Goal: Task Accomplishment & Management: Manage account settings

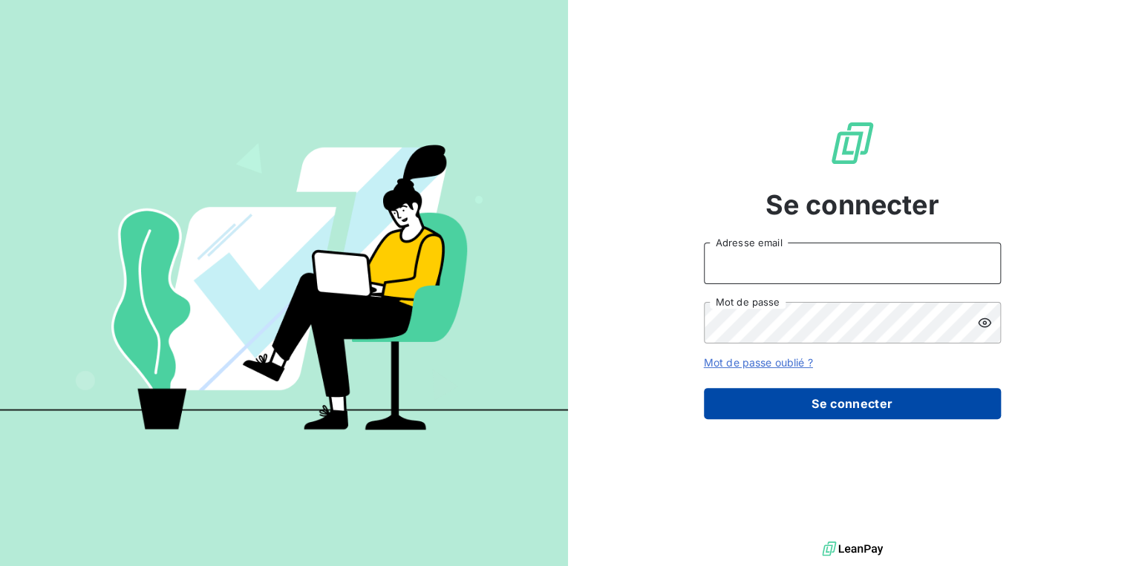
type input "[PERSON_NAME][EMAIL_ADDRESS][DOMAIN_NAME]"
click at [820, 401] on button "Se connecter" at bounding box center [852, 403] width 297 height 31
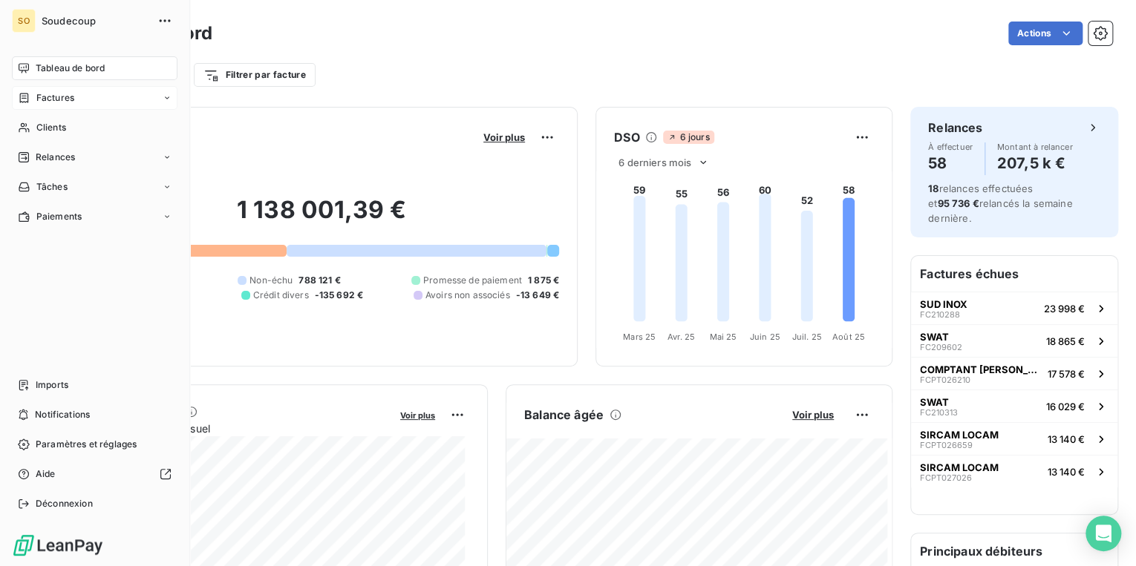
click at [42, 93] on span "Factures" at bounding box center [55, 97] width 38 height 13
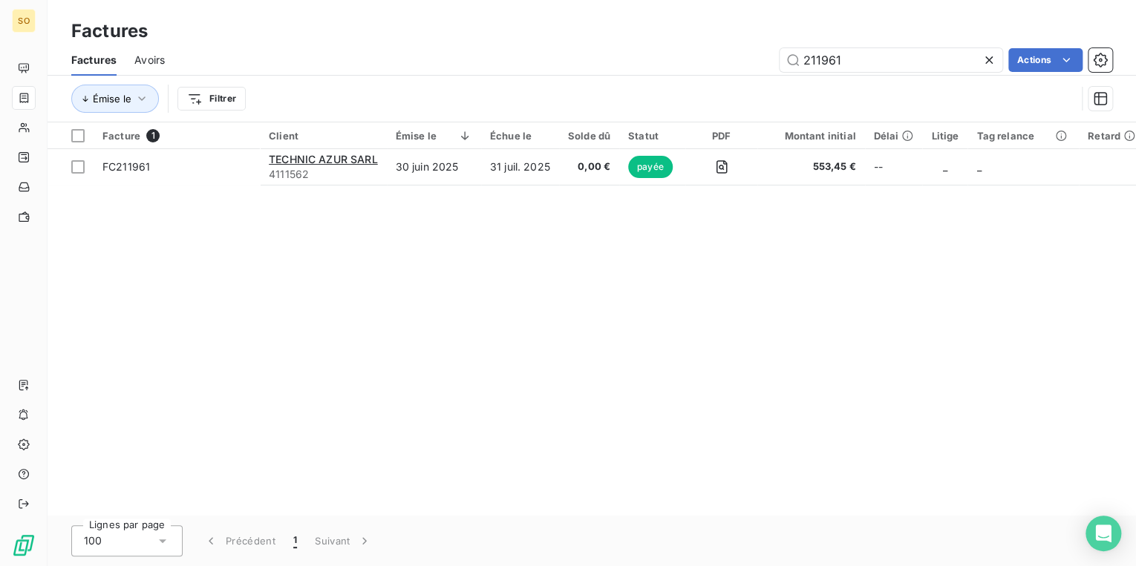
drag, startPoint x: 819, startPoint y: 62, endPoint x: 1130, endPoint y: 80, distance: 312.2
click at [1082, 80] on div "Factures Avoirs 211961 Actions Émise le Filtrer" at bounding box center [592, 83] width 1088 height 77
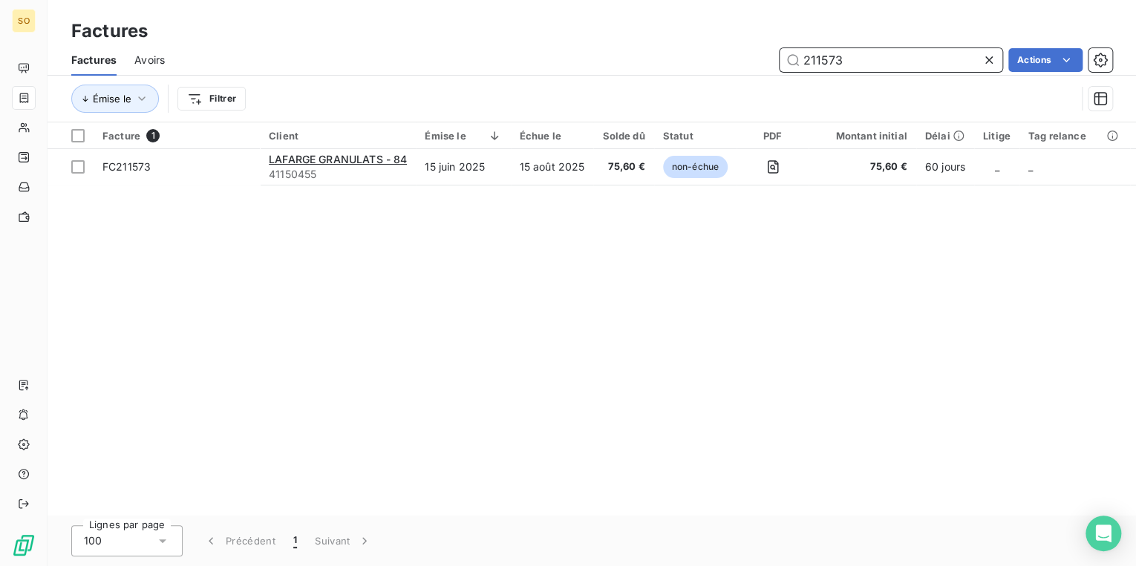
drag, startPoint x: 811, startPoint y: 59, endPoint x: 1307, endPoint y: -15, distance: 502.0
click at [1135, 0] on html "SO Factures Factures Avoirs 211573 Actions Émise le Filtrer Facture 1 Client Ém…" at bounding box center [568, 283] width 1136 height 566
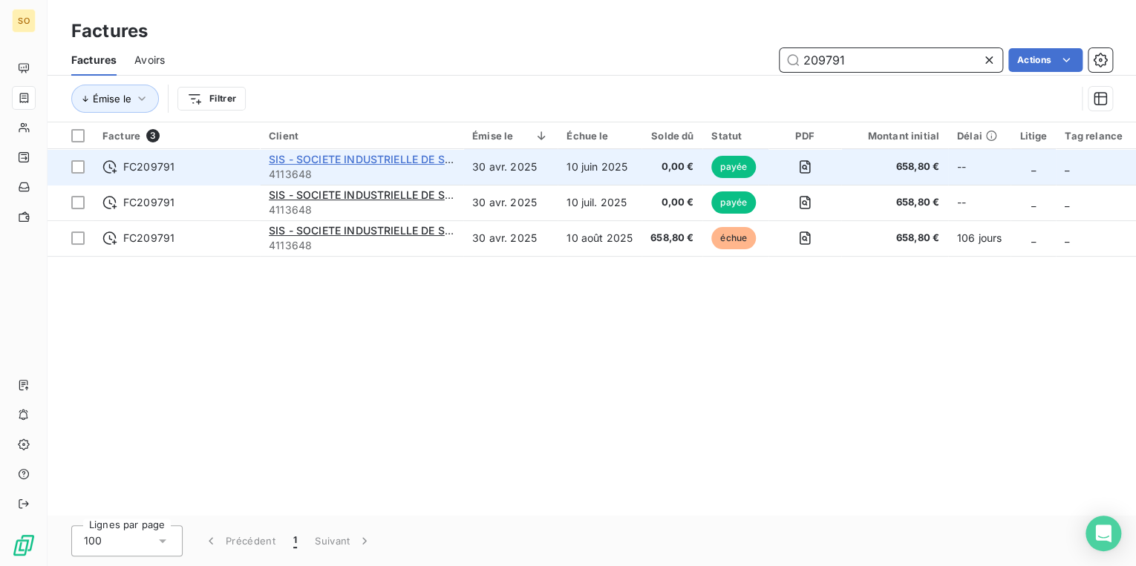
type input "209791"
click at [342, 159] on span "SIS - SOCIETE INDUSTRIELLE DE SERRURERIE SIS" at bounding box center [395, 159] width 252 height 13
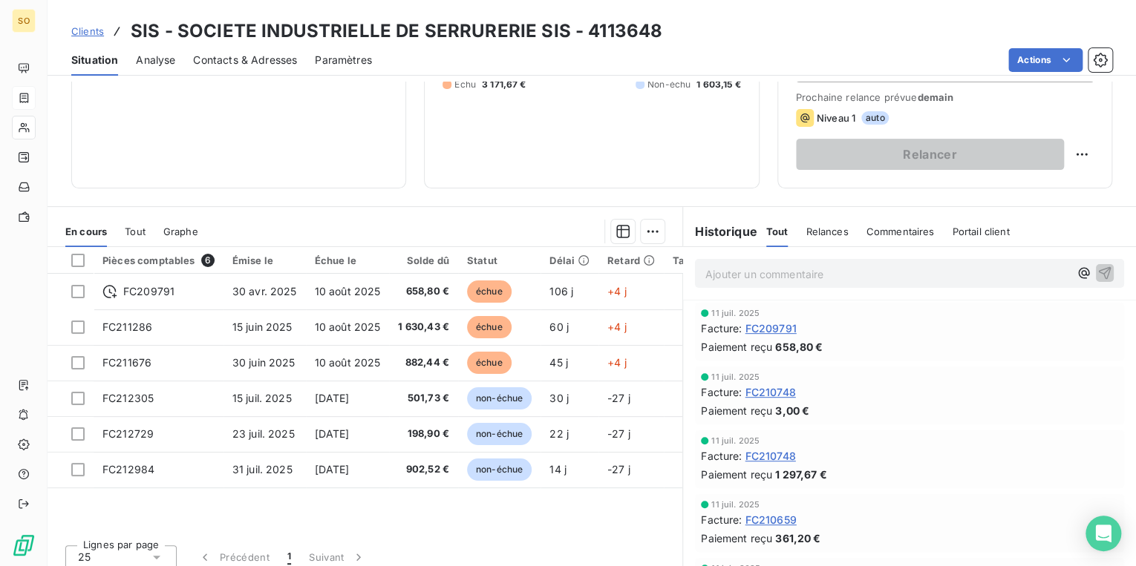
scroll to position [217, 0]
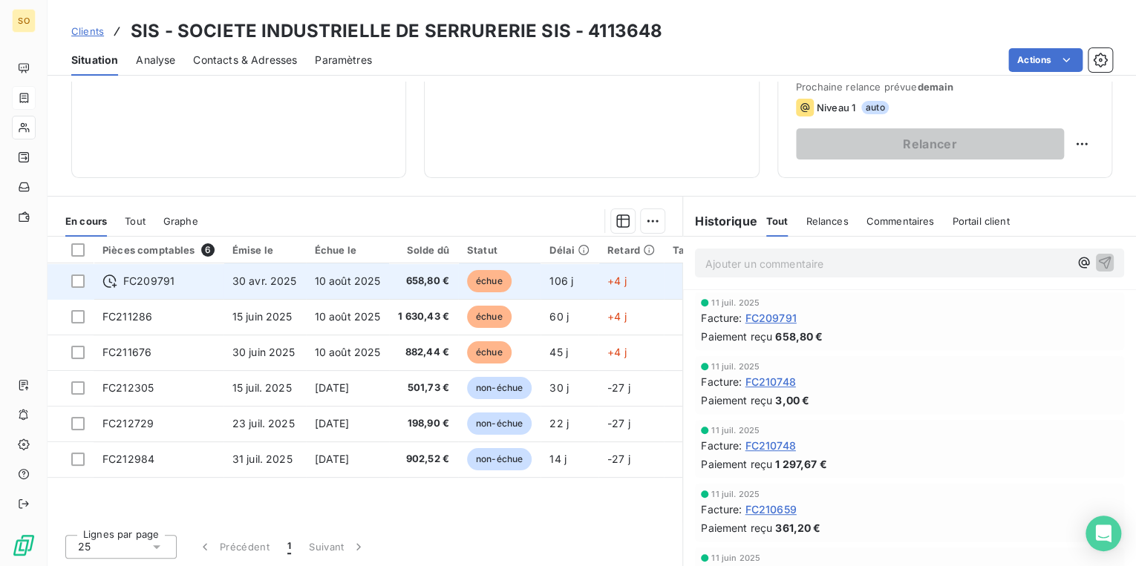
click at [482, 280] on span "échue" at bounding box center [489, 281] width 45 height 22
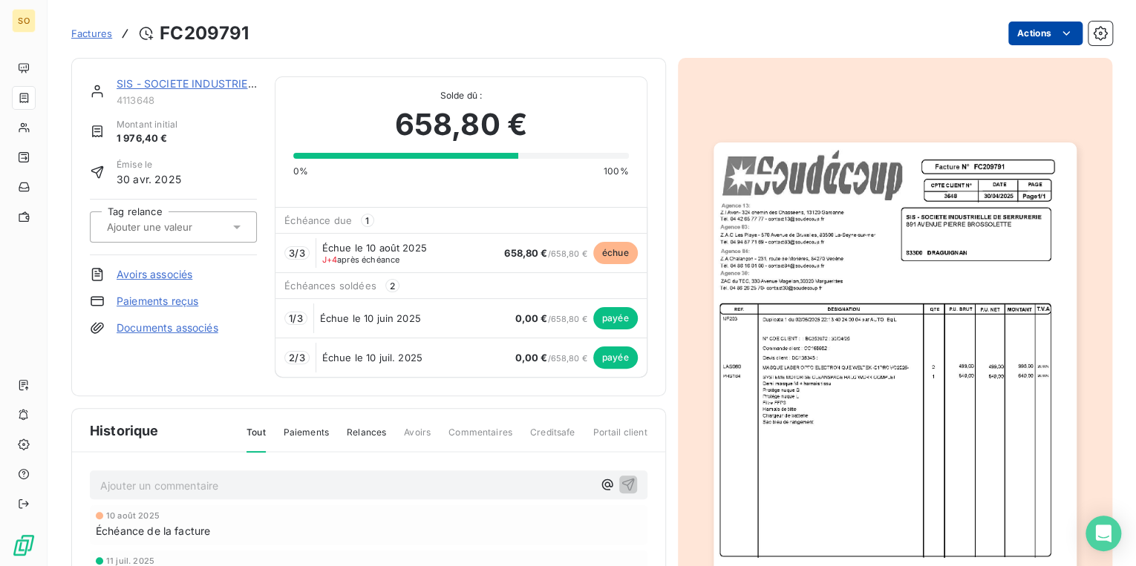
click at [1034, 24] on html "SO Factures FC209791 Actions SIS - SOCIETE INDUSTRIELLE DE SERRURERIE SIS 41136…" at bounding box center [568, 283] width 1136 height 566
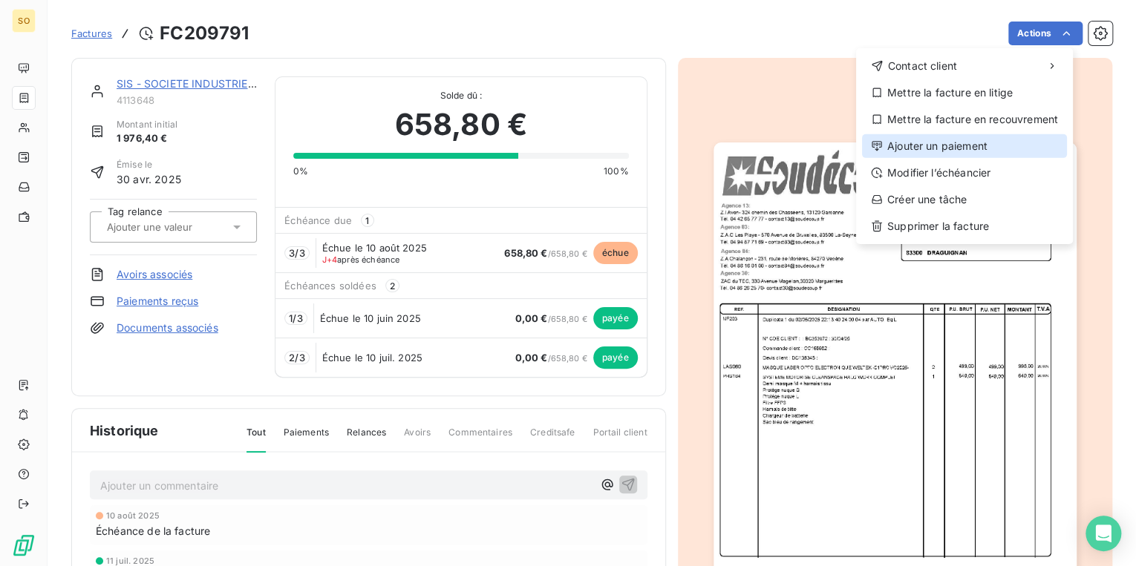
click at [937, 143] on div "Ajouter un paiement" at bounding box center [964, 146] width 205 height 24
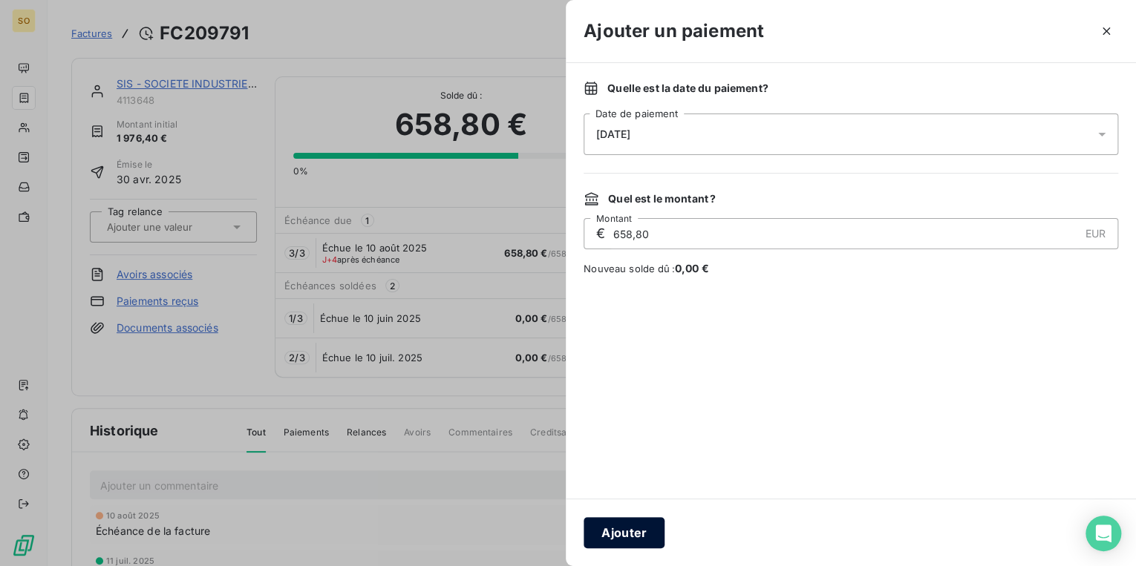
click at [648, 522] on button "Ajouter" at bounding box center [623, 532] width 81 height 31
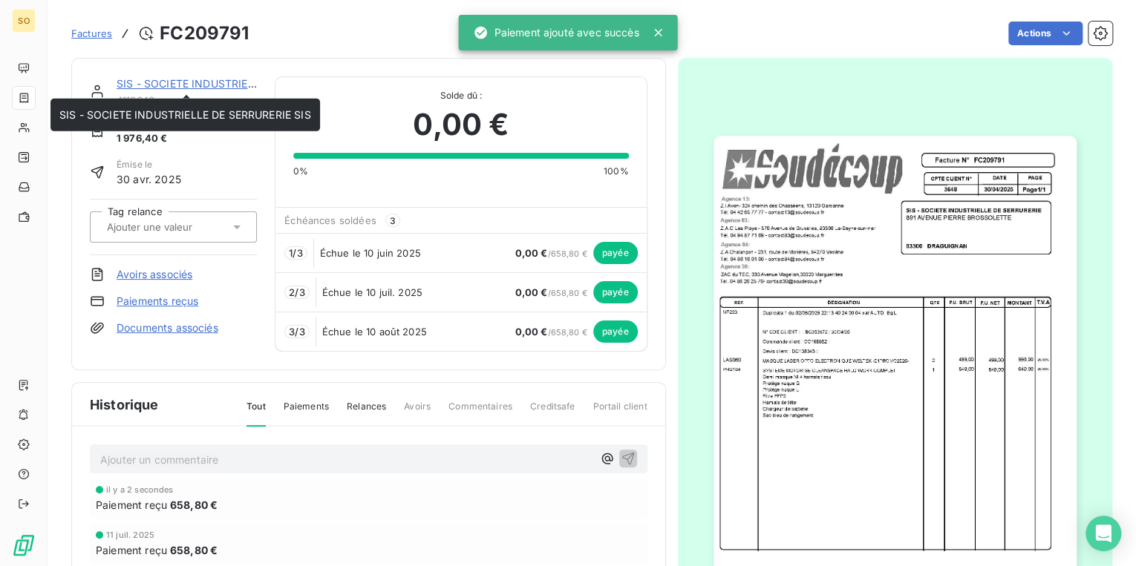
click at [158, 81] on link "SIS - SOCIETE INDUSTRIELLE DE SERRURERIE SIS" at bounding box center [243, 83] width 252 height 13
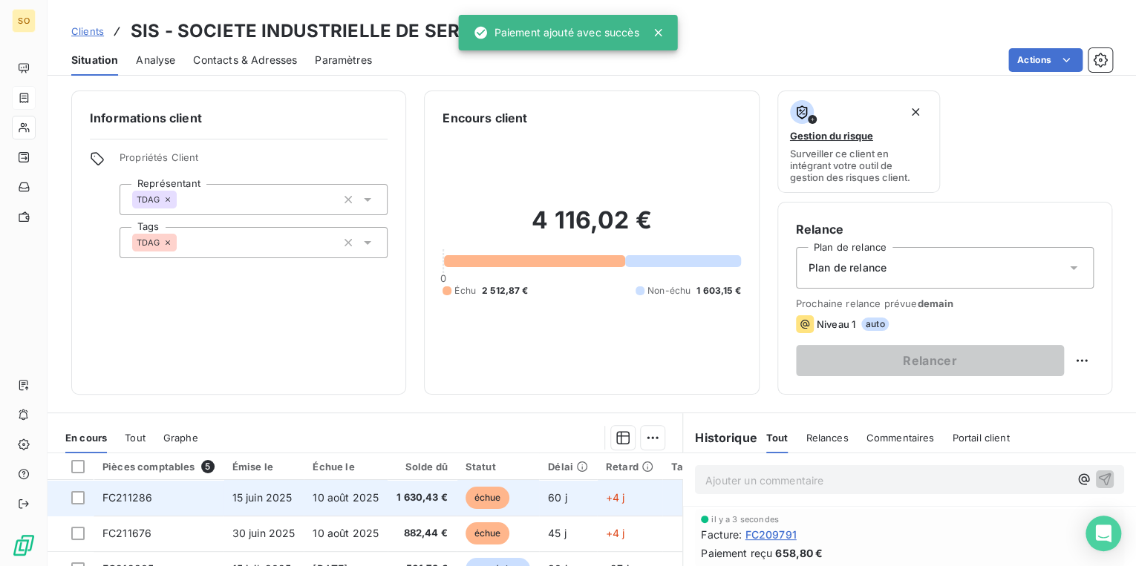
click at [477, 493] on span "échue" at bounding box center [487, 498] width 45 height 22
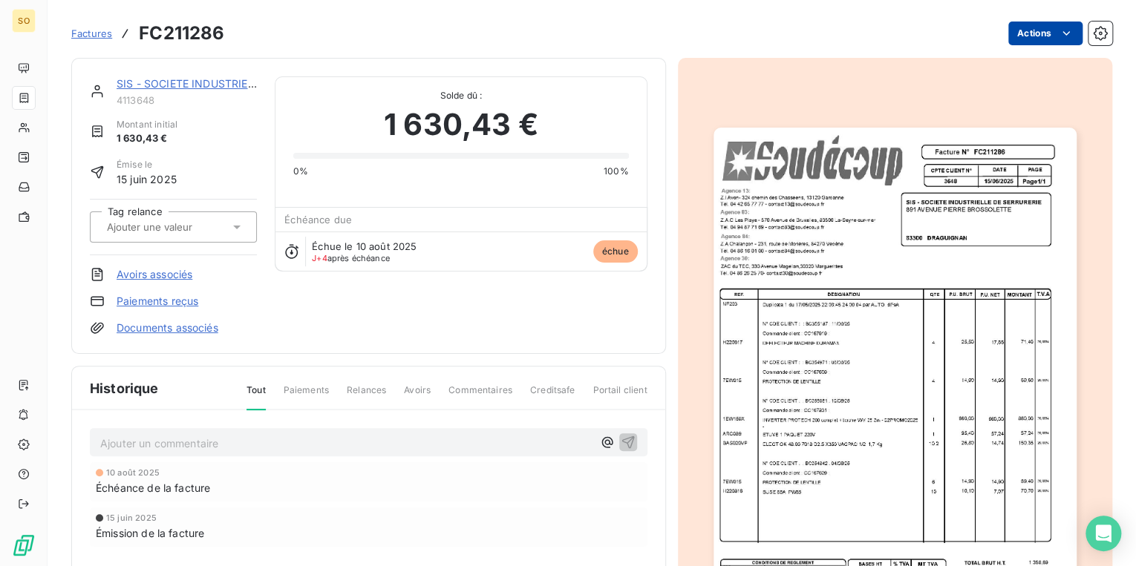
click at [1015, 33] on html "SO Factures FC211286 Actions SIS - SOCIETE INDUSTRIELLE DE SERRURERIE SIS 41136…" at bounding box center [568, 283] width 1136 height 566
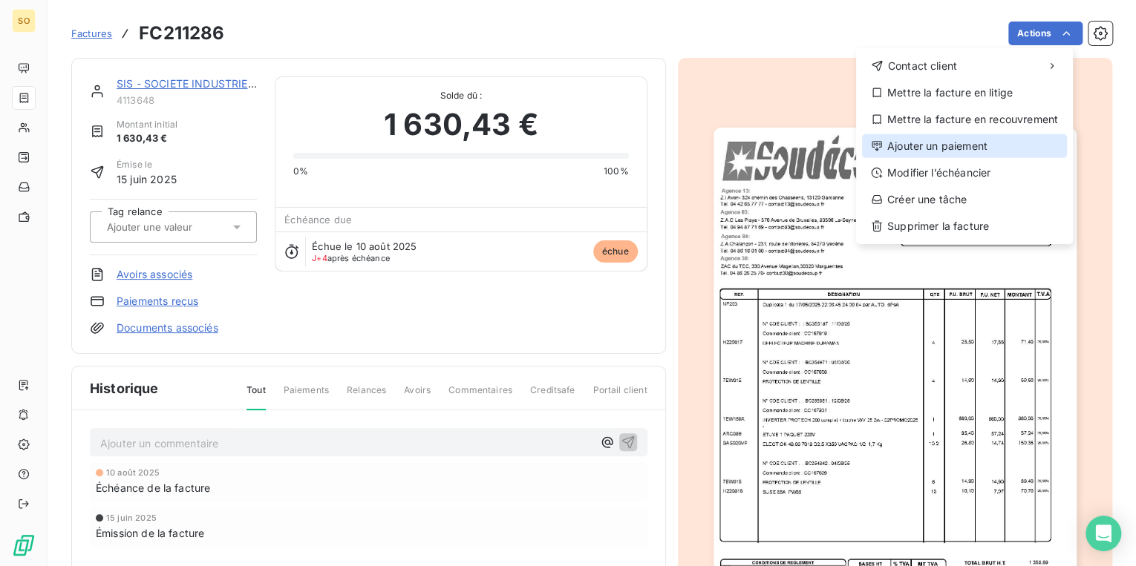
click at [904, 145] on div "Ajouter un paiement" at bounding box center [964, 146] width 205 height 24
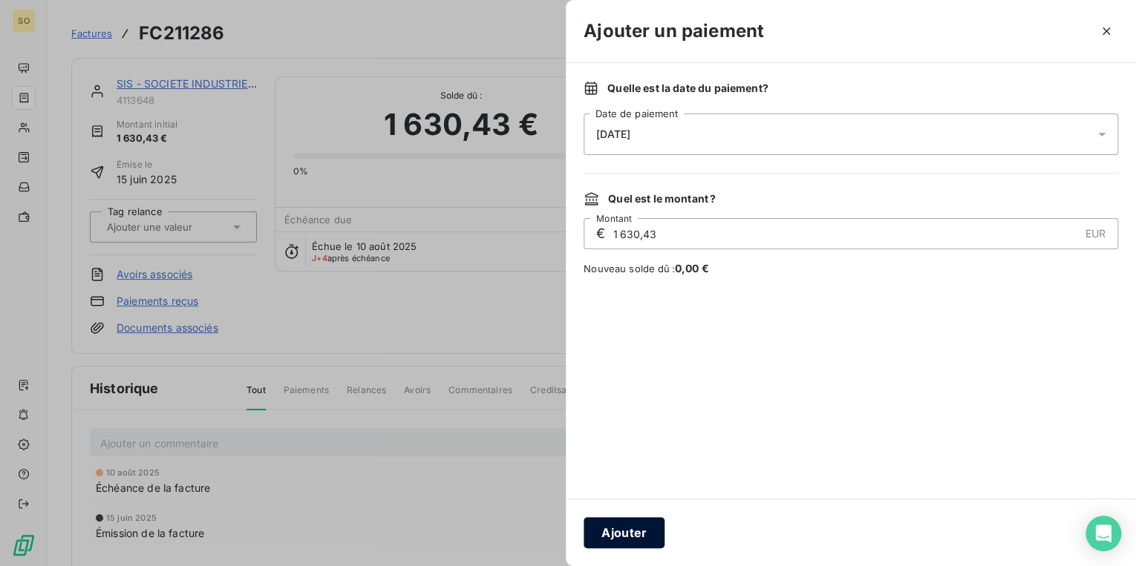
click at [643, 546] on button "Ajouter" at bounding box center [623, 532] width 81 height 31
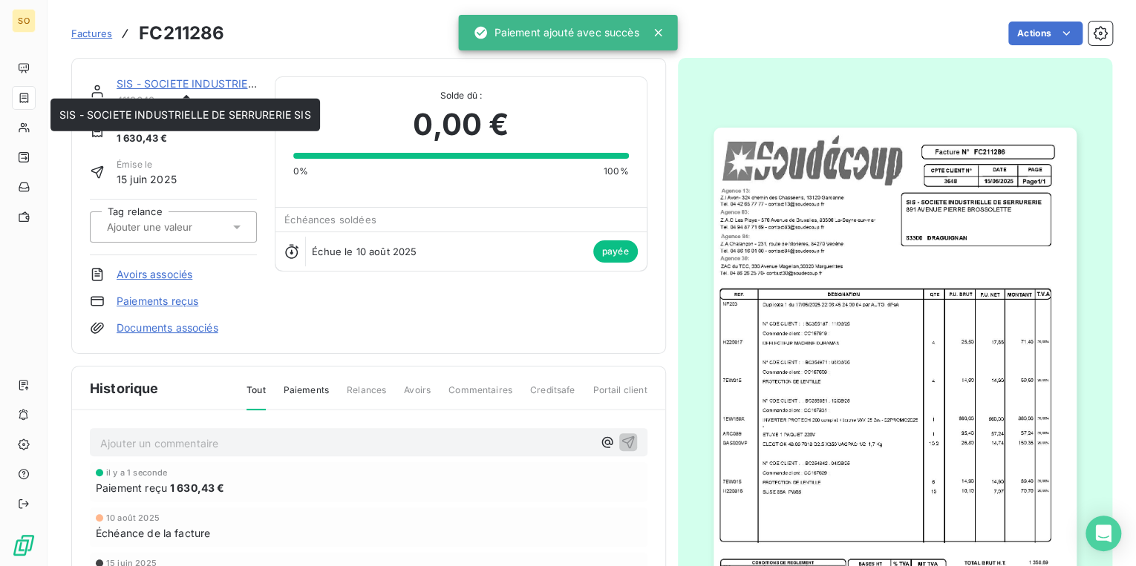
click at [197, 87] on link "SIS - SOCIETE INDUSTRIELLE DE SERRURERIE SIS" at bounding box center [243, 83] width 252 height 13
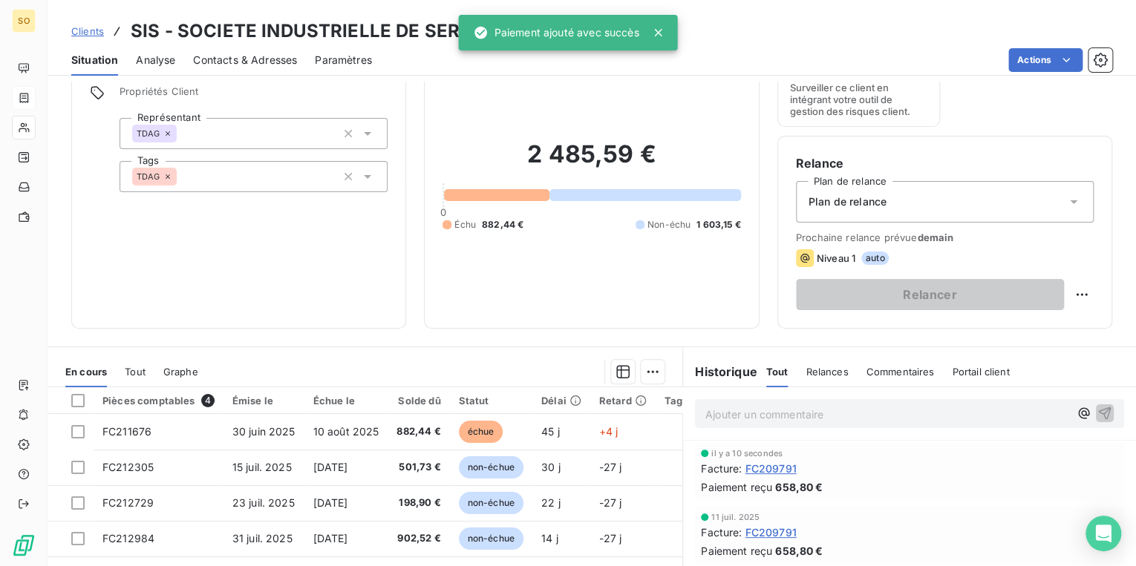
scroll to position [119, 0]
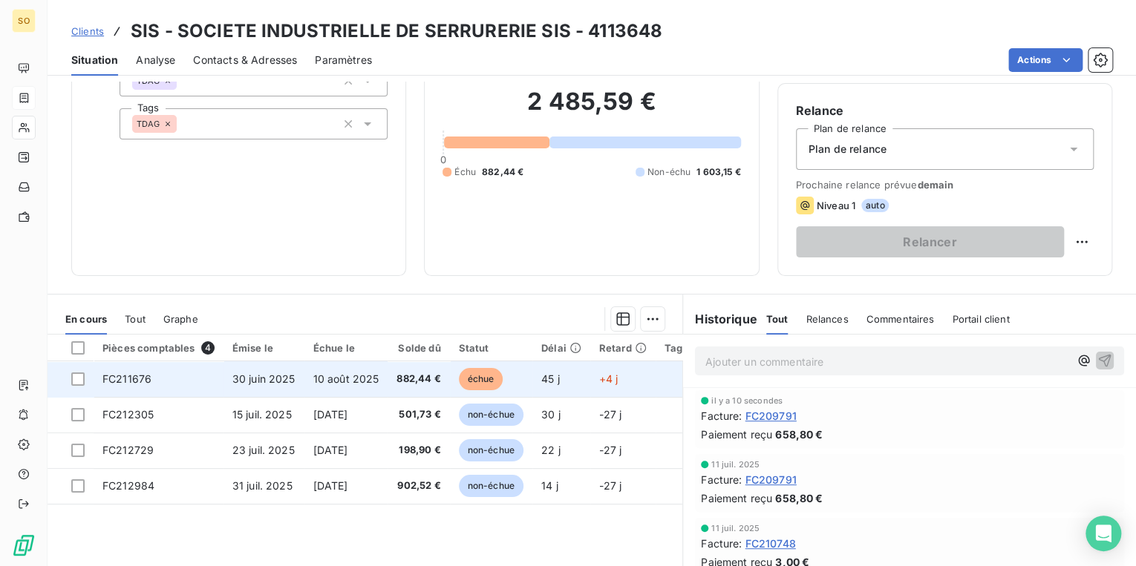
click at [473, 377] on span "échue" at bounding box center [481, 379] width 45 height 22
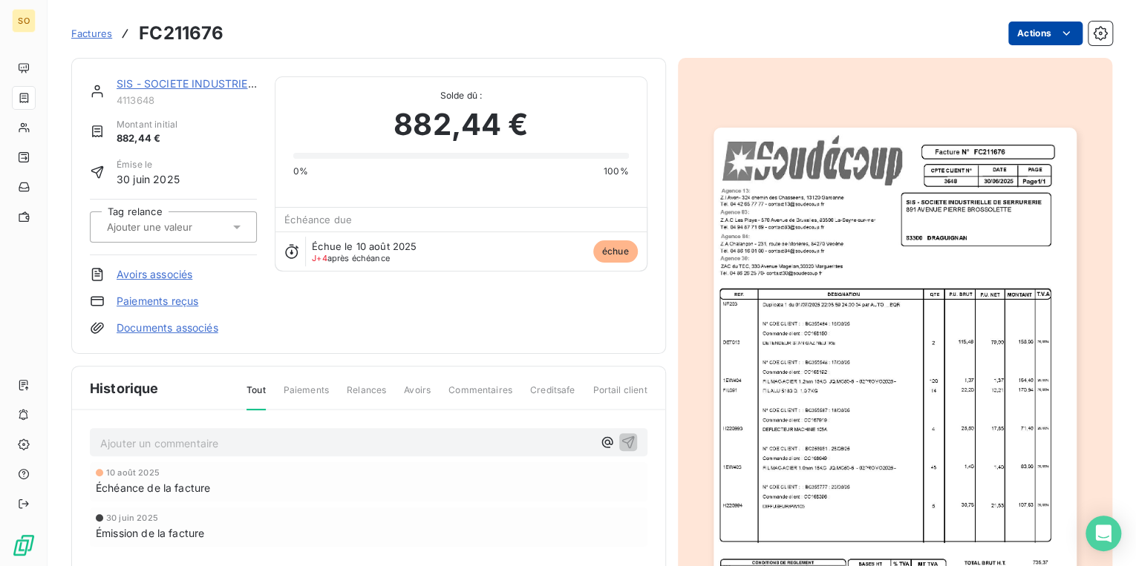
click at [1009, 37] on html "SO Factures FC211676 Actions SIS - SOCIETE INDUSTRIELLE DE SERRURERIE SIS 41136…" at bounding box center [568, 283] width 1136 height 566
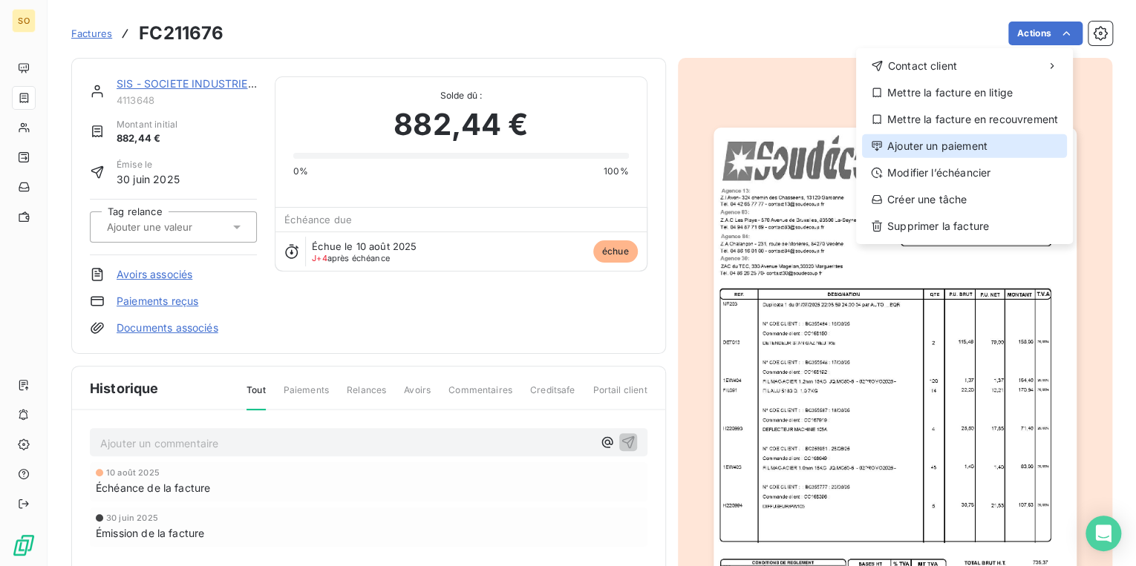
click at [955, 143] on div "Ajouter un paiement" at bounding box center [964, 146] width 205 height 24
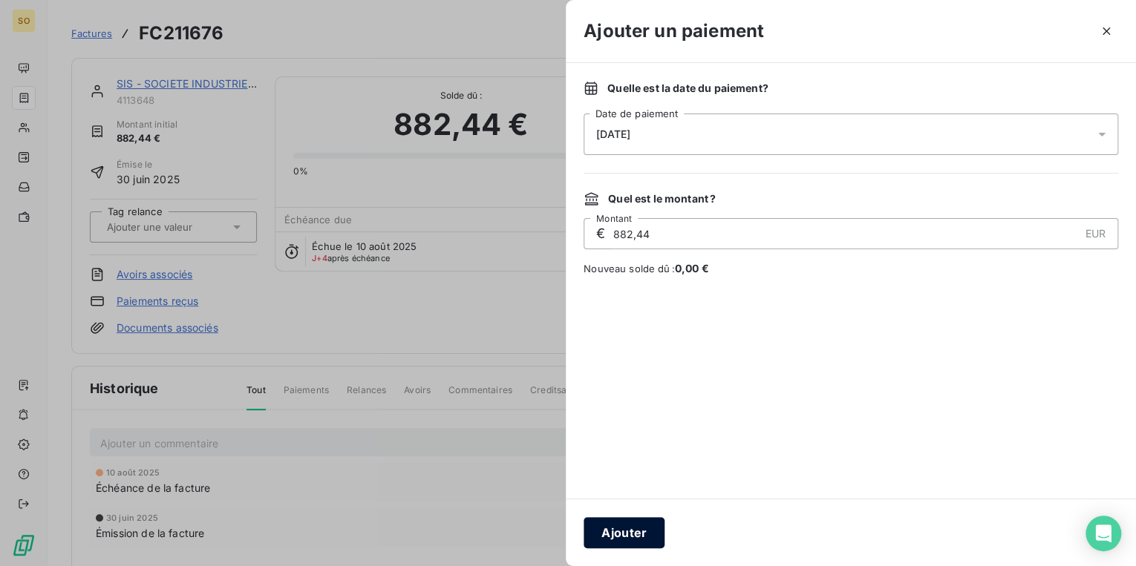
click at [600, 523] on button "Ajouter" at bounding box center [623, 532] width 81 height 31
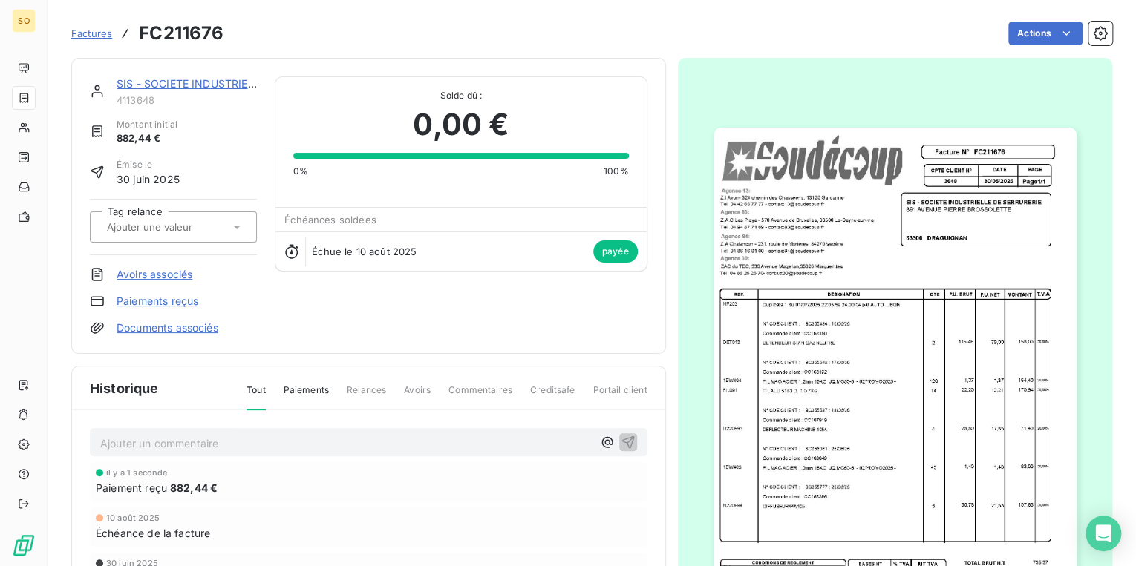
click at [184, 82] on link "SIS - SOCIETE INDUSTRIELLE DE SERRURERIE SIS" at bounding box center [243, 83] width 252 height 13
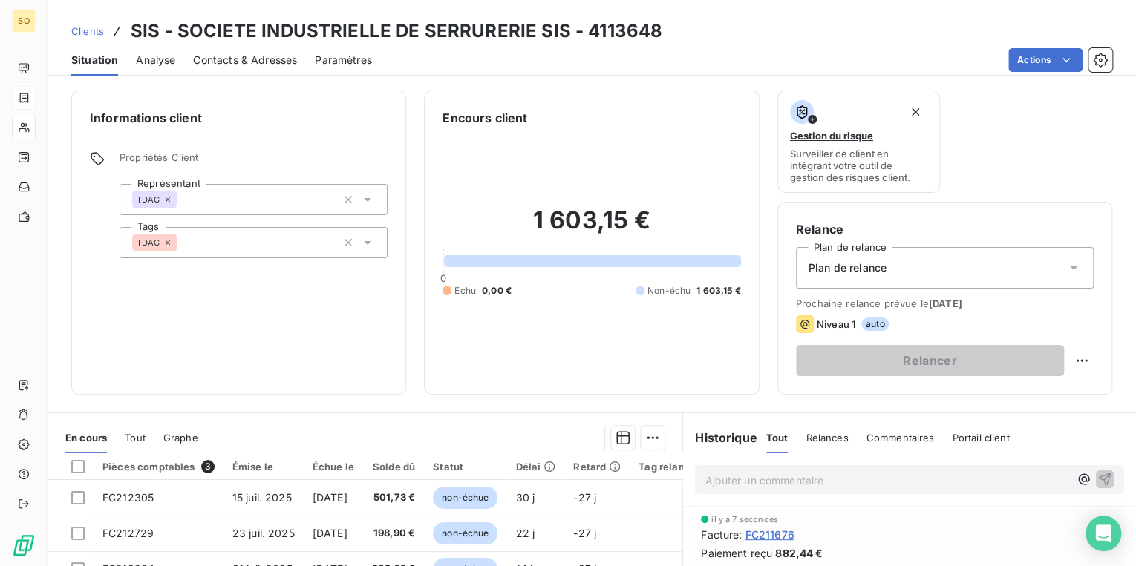
click at [92, 28] on span "Clients" at bounding box center [87, 31] width 33 height 12
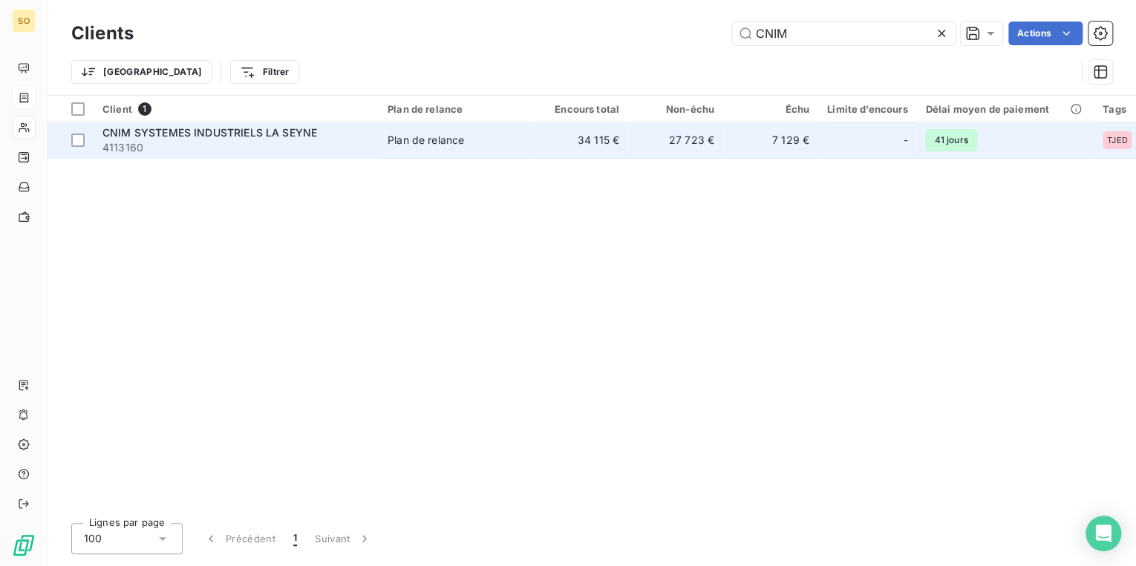
type input "CNIM"
click at [704, 136] on td "27 723 €" at bounding box center [675, 140] width 95 height 36
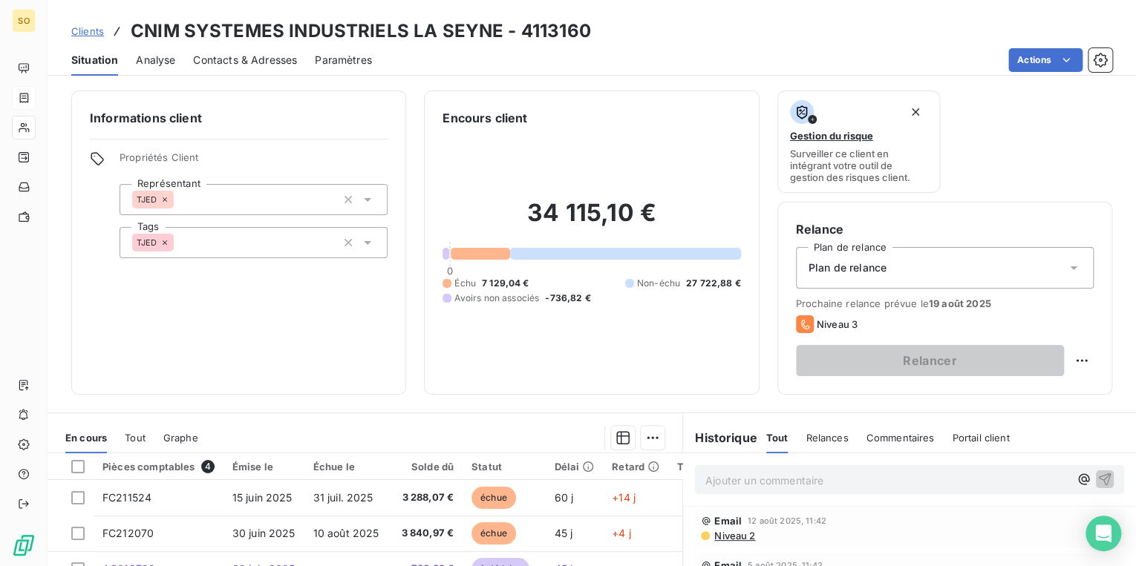
scroll to position [178, 0]
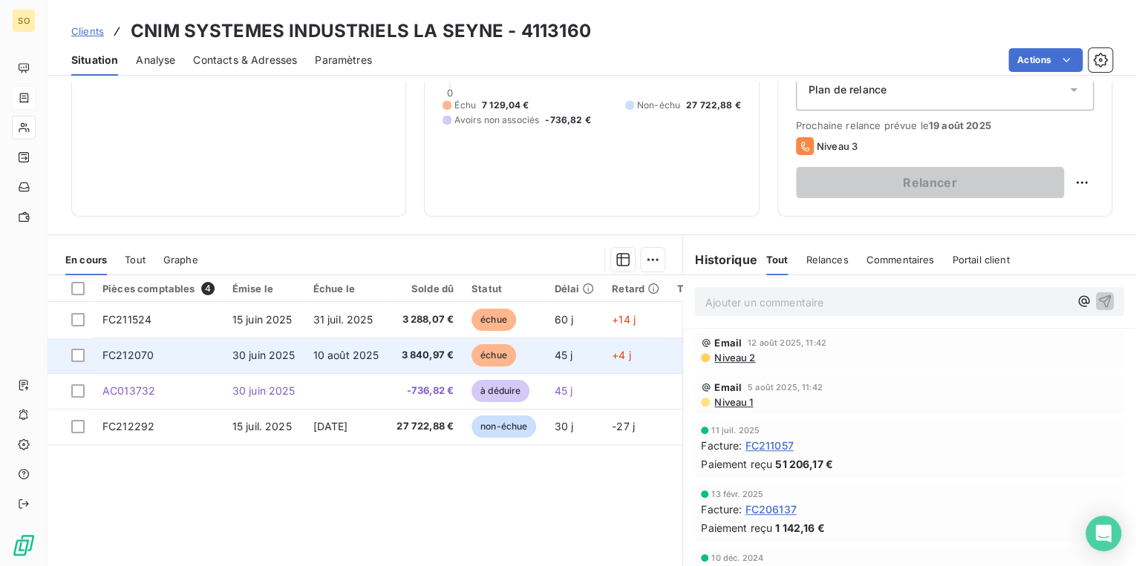
click at [491, 362] on span "échue" at bounding box center [493, 355] width 45 height 22
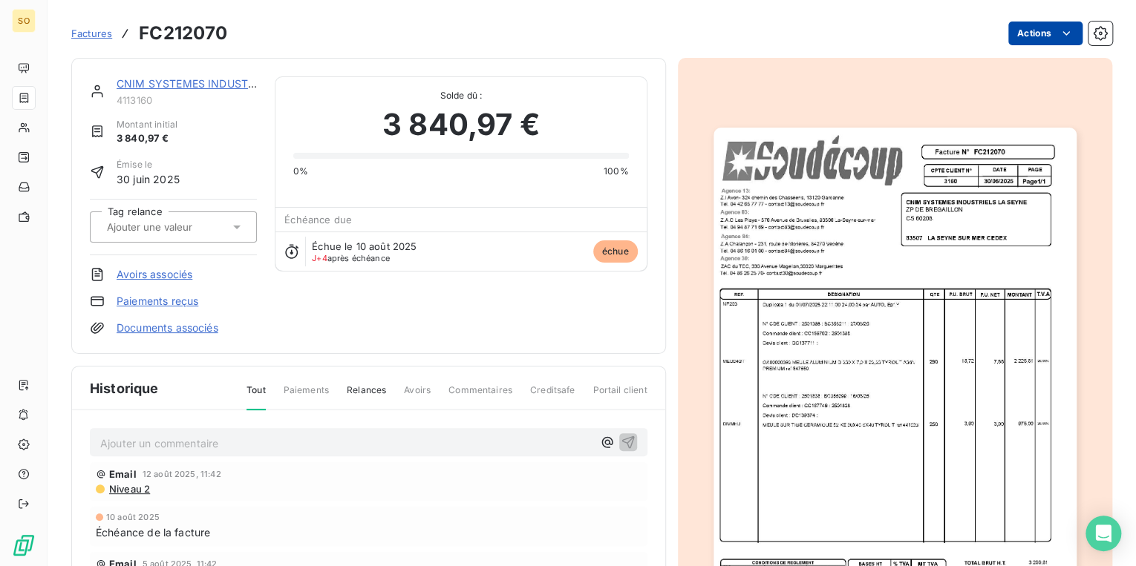
click at [1021, 44] on html "SO Factures FC212070 Actions CNIM SYSTEMES INDUSTRIELS LA SEYNE 4113160 Montant…" at bounding box center [568, 283] width 1136 height 566
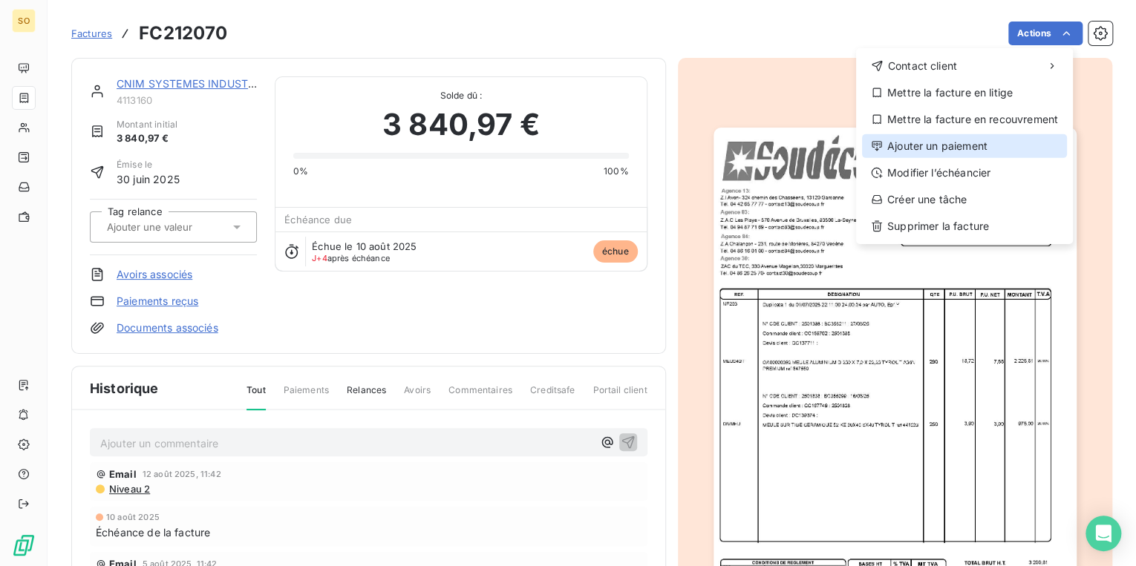
click at [967, 141] on div "Ajouter un paiement" at bounding box center [964, 146] width 205 height 24
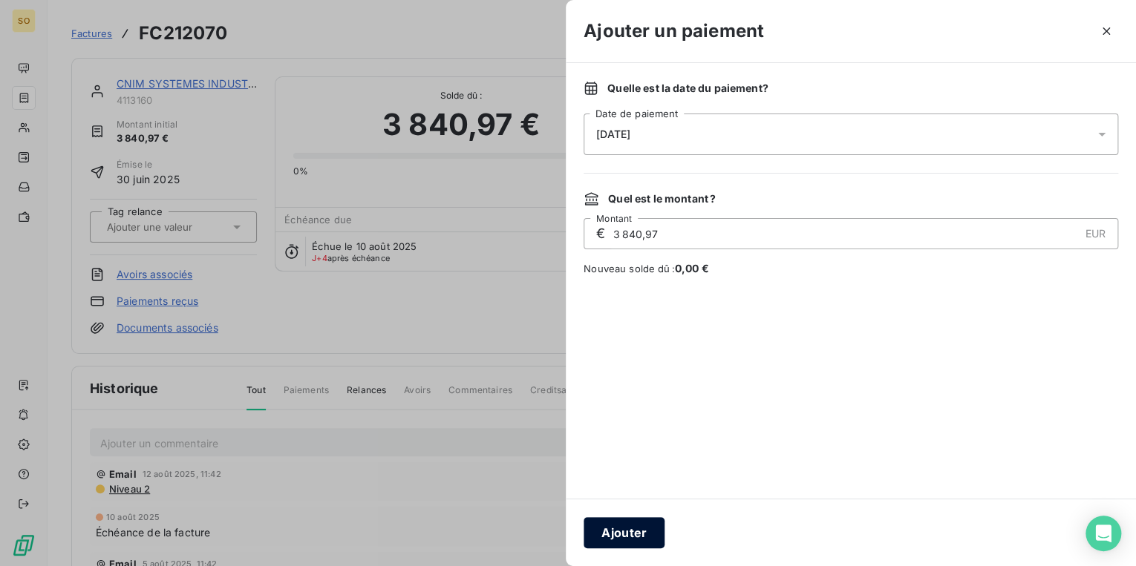
click at [648, 534] on button "Ajouter" at bounding box center [623, 532] width 81 height 31
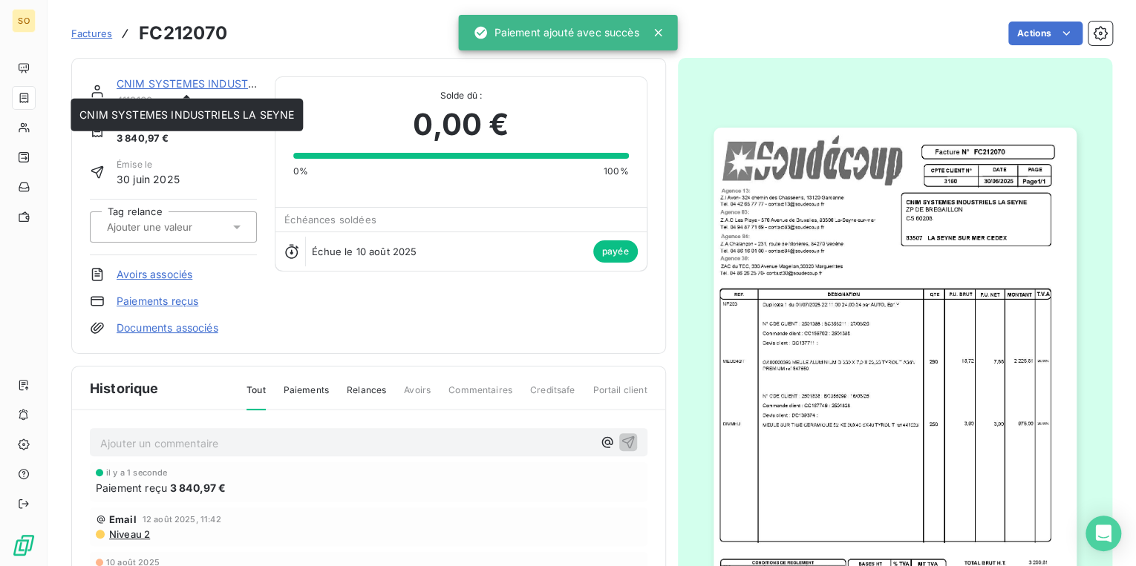
click at [192, 86] on link "CNIM SYSTEMES INDUSTRIELS LA SEYNE" at bounding box center [224, 83] width 215 height 13
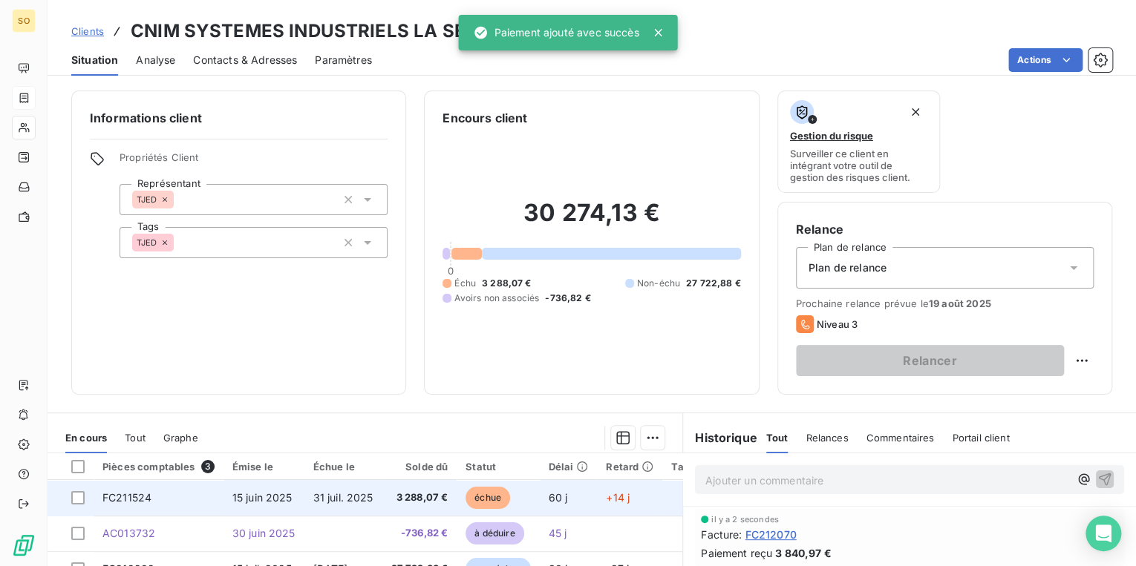
click at [491, 494] on span "échue" at bounding box center [487, 498] width 45 height 22
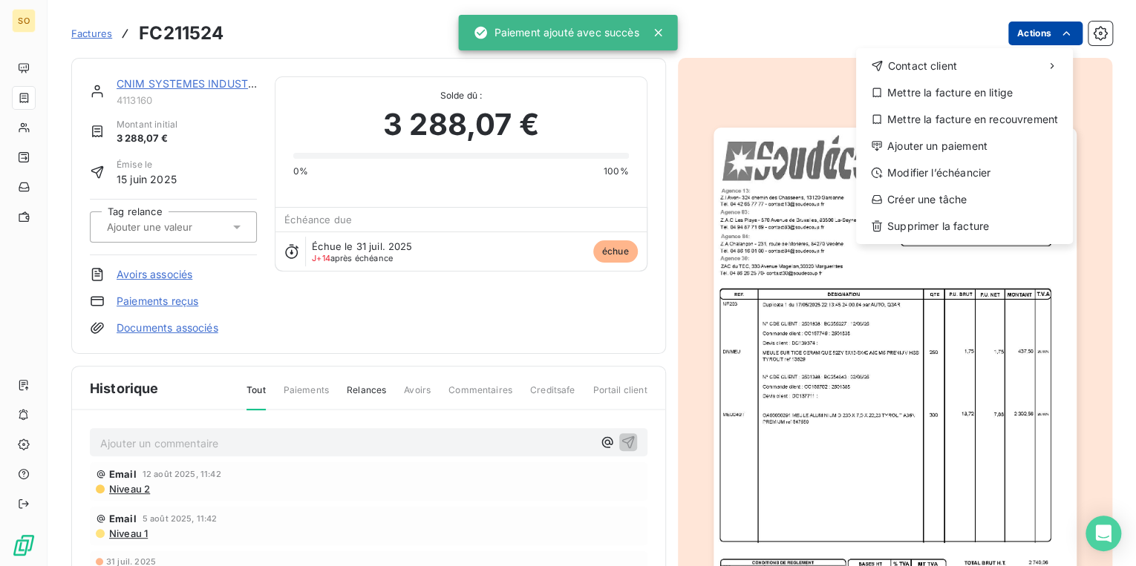
click at [1048, 39] on html "SO Factures FC211524 Actions Contact client Mettre la facture en litige Mettre …" at bounding box center [568, 283] width 1136 height 566
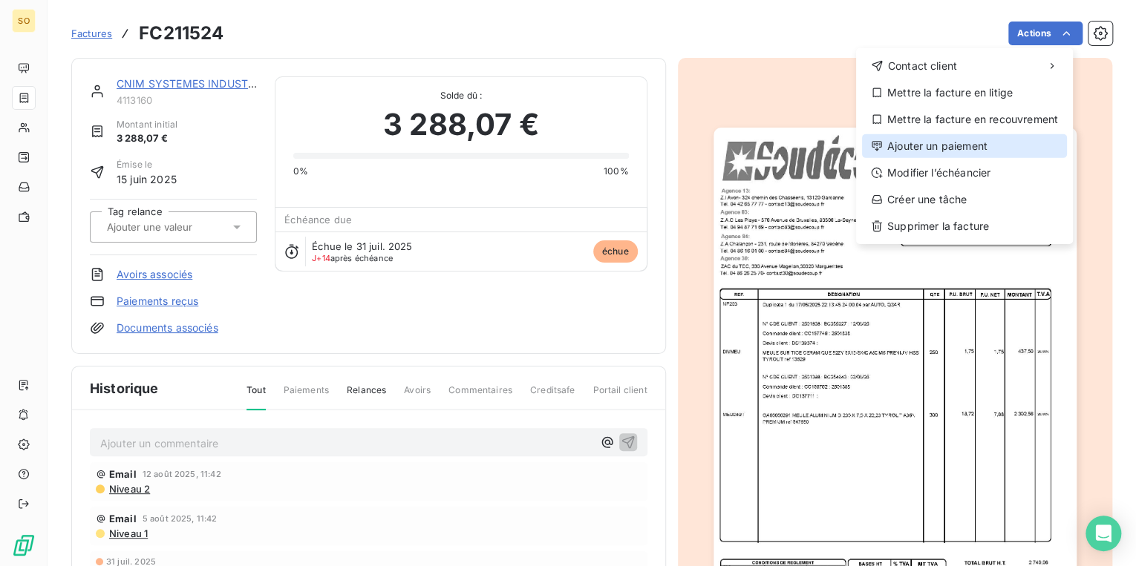
click at [949, 151] on div "Ajouter un paiement" at bounding box center [964, 146] width 205 height 24
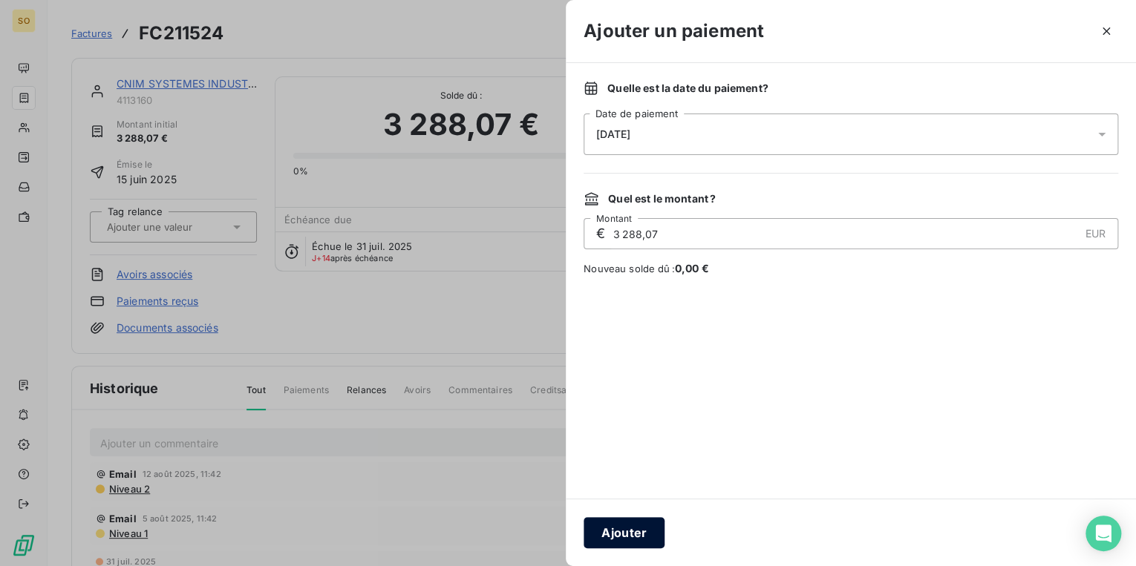
click at [653, 541] on button "Ajouter" at bounding box center [623, 532] width 81 height 31
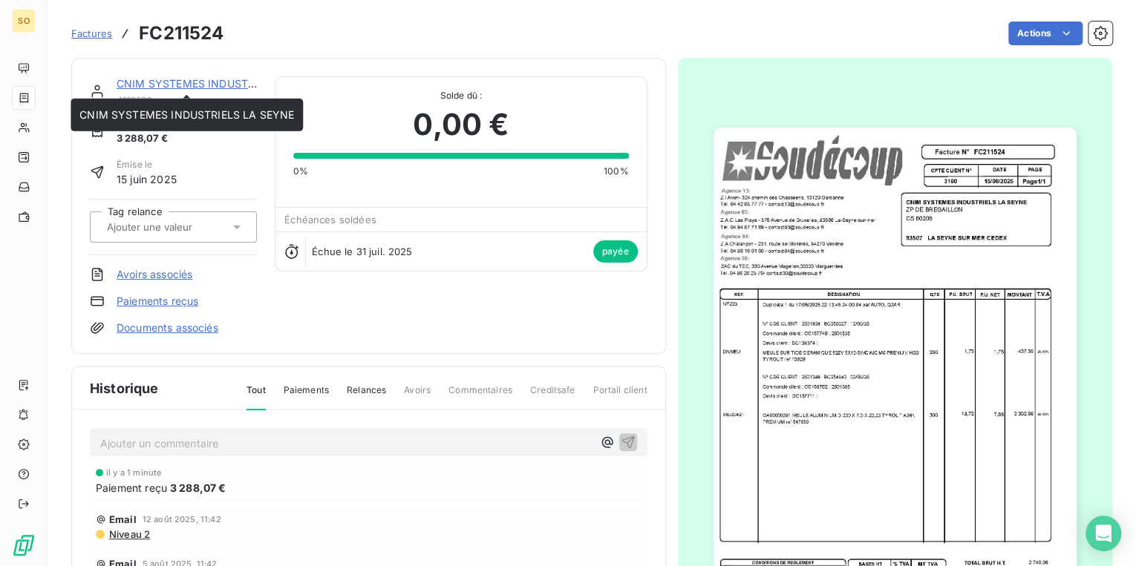
click at [133, 79] on link "CNIM SYSTEMES INDUSTRIELS LA SEYNE" at bounding box center [224, 83] width 215 height 13
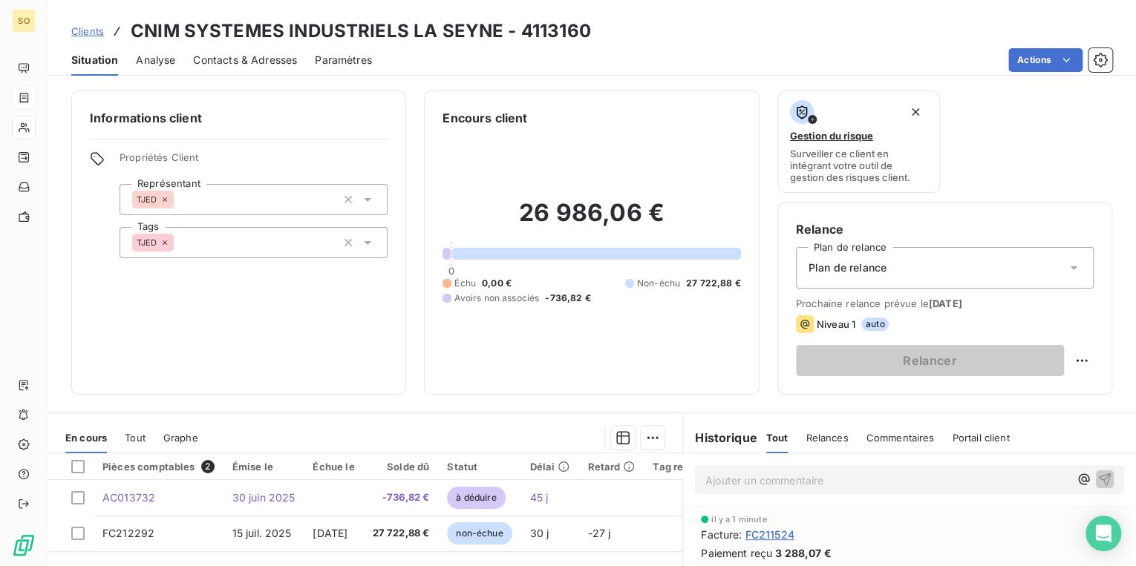
click at [101, 35] on span "Clients" at bounding box center [87, 31] width 33 height 12
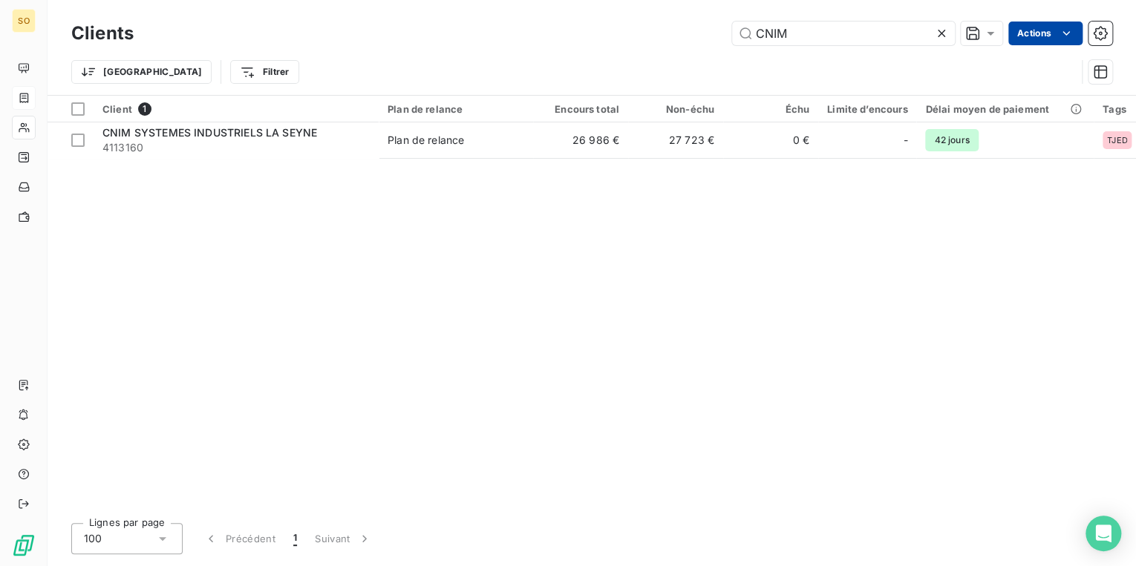
drag, startPoint x: 754, startPoint y: 34, endPoint x: 1014, endPoint y: 40, distance: 259.8
click at [996, 40] on div "CNIM Actions" at bounding box center [631, 34] width 960 height 24
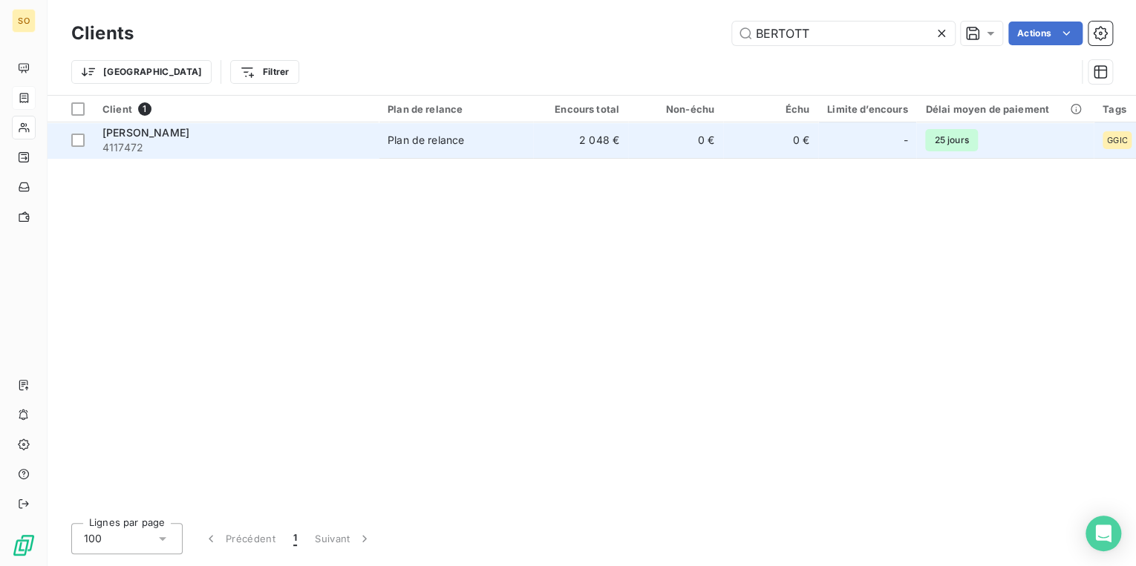
type input "BERTOTT"
click at [578, 137] on td "2 048 €" at bounding box center [580, 140] width 95 height 36
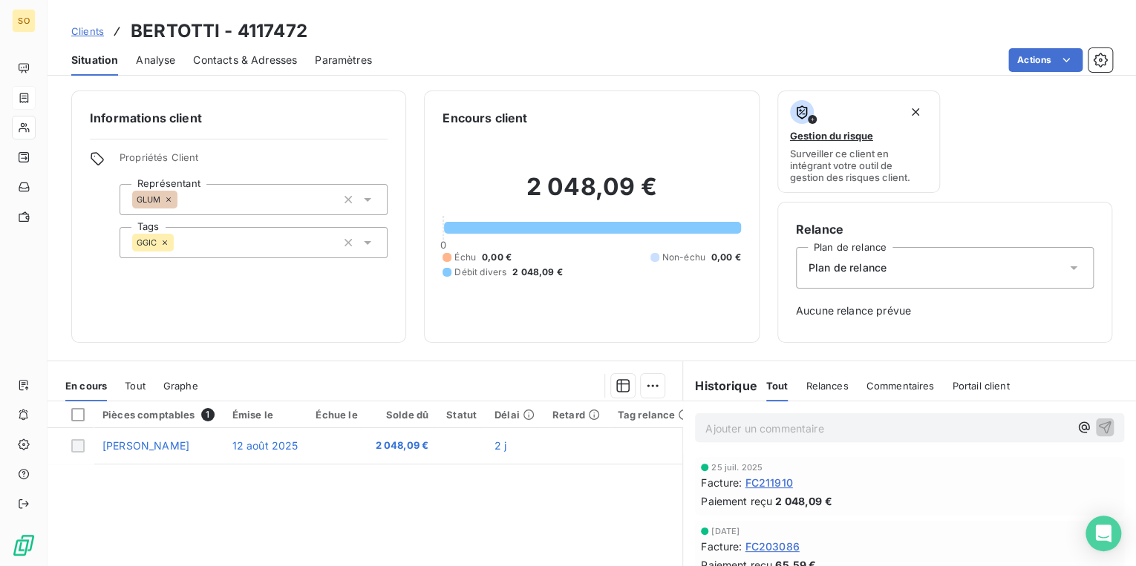
click at [1066, 270] on icon at bounding box center [1073, 268] width 15 height 15
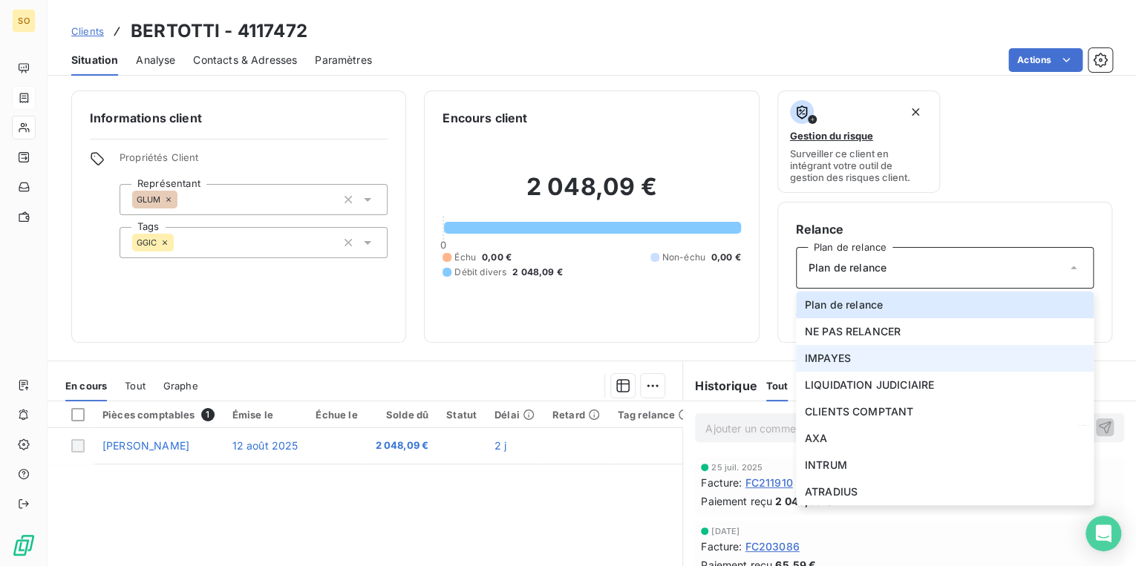
click at [868, 352] on li "IMPAYES" at bounding box center [945, 358] width 298 height 27
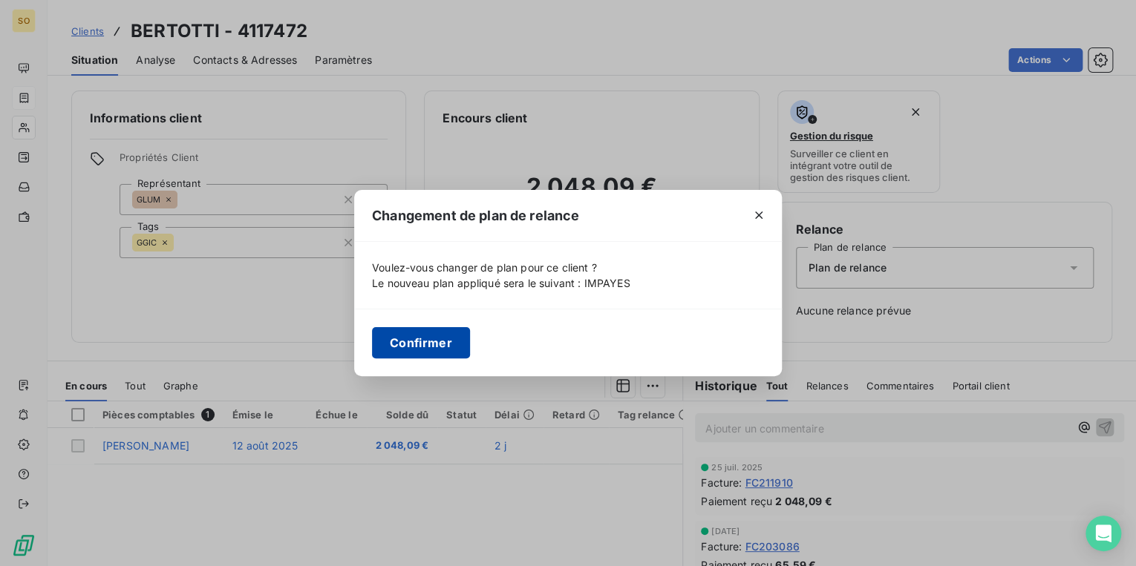
click at [405, 340] on button "Confirmer" at bounding box center [421, 342] width 98 height 31
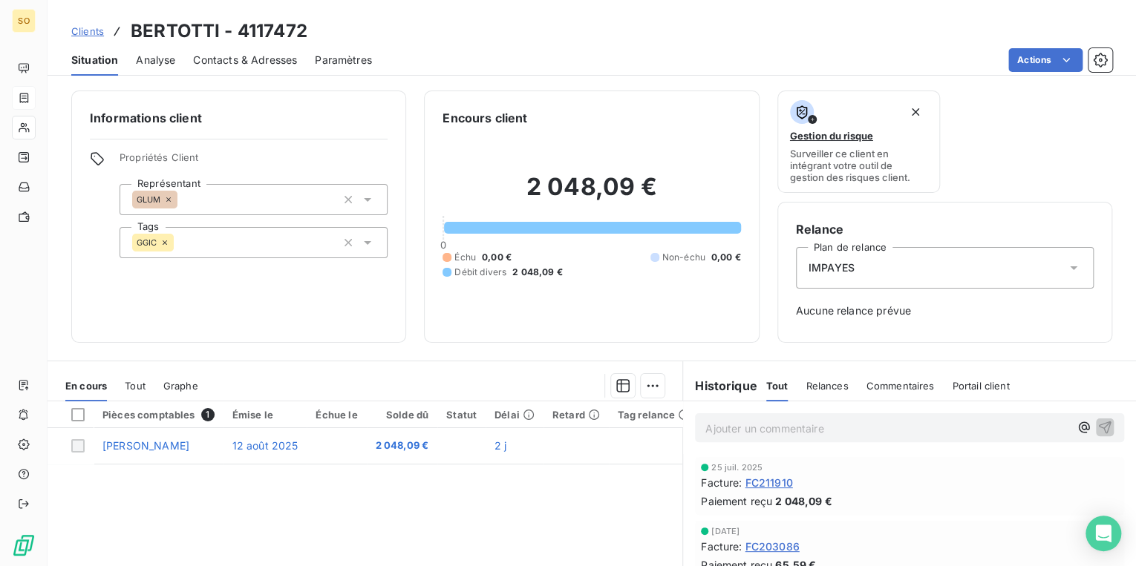
click at [727, 428] on p "Ajouter un commentaire ﻿" at bounding box center [887, 428] width 364 height 19
click at [1097, 422] on icon "button" at bounding box center [1104, 426] width 15 height 15
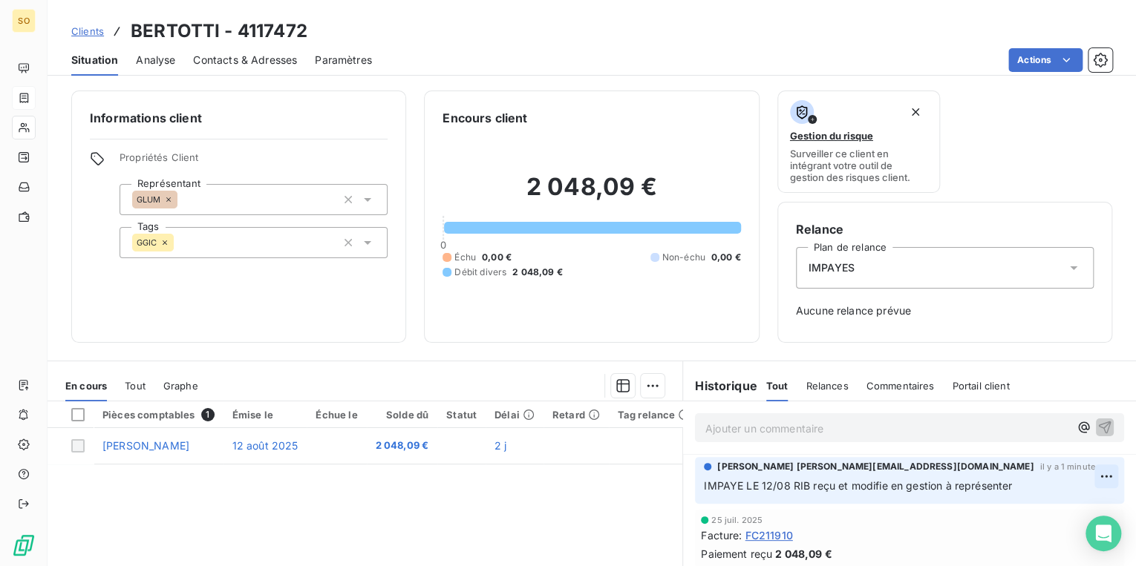
click at [1084, 475] on html "SO Clients BERTOTTI - 4117472 Situation Analyse Contacts & Adresses Paramètres …" at bounding box center [568, 283] width 1136 height 566
click at [1027, 508] on div "Editer" at bounding box center [1052, 509] width 83 height 24
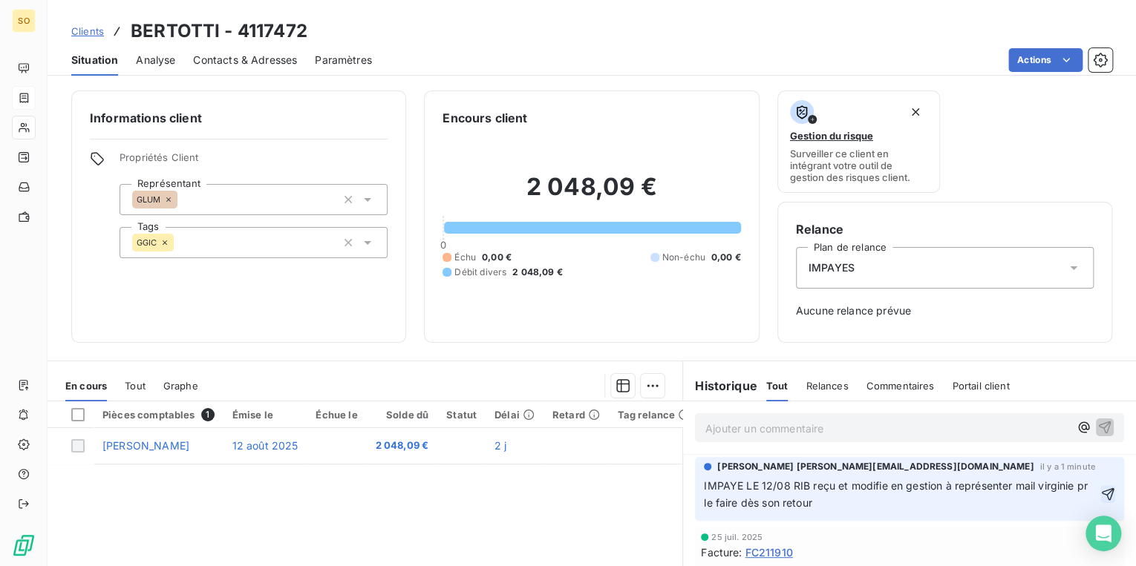
click at [1101, 492] on icon "button" at bounding box center [1107, 494] width 13 height 13
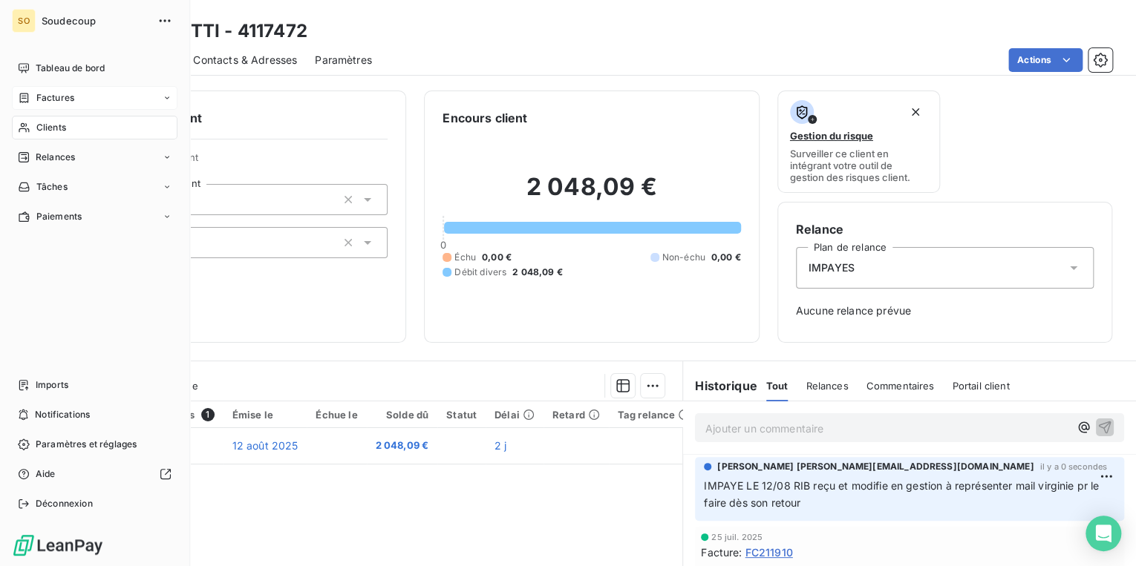
click at [57, 128] on span "Clients" at bounding box center [51, 127] width 30 height 13
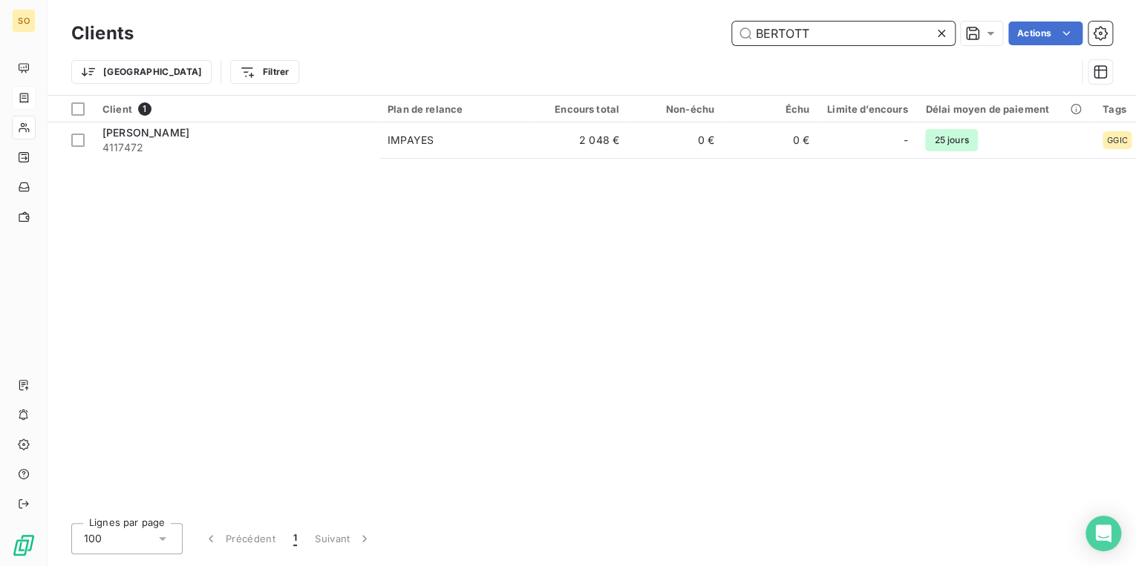
drag, startPoint x: 753, startPoint y: 37, endPoint x: 1009, endPoint y: 59, distance: 256.3
click at [1004, 59] on div "Clients BERTOTT Actions Trier Filtrer" at bounding box center [591, 56] width 1041 height 77
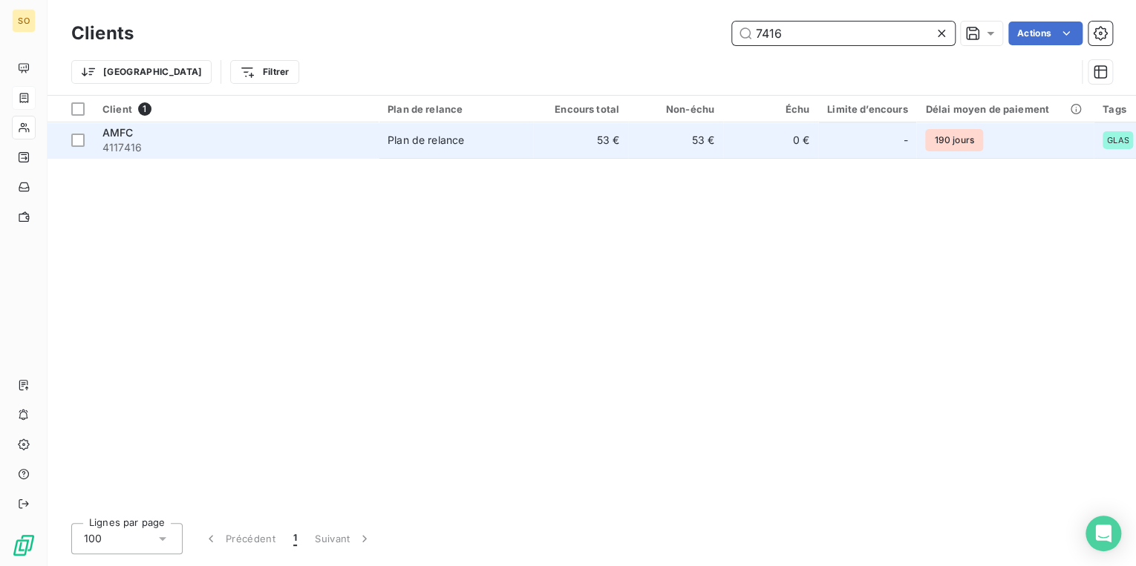
type input "7416"
click at [236, 145] on span "4117416" at bounding box center [235, 147] width 267 height 15
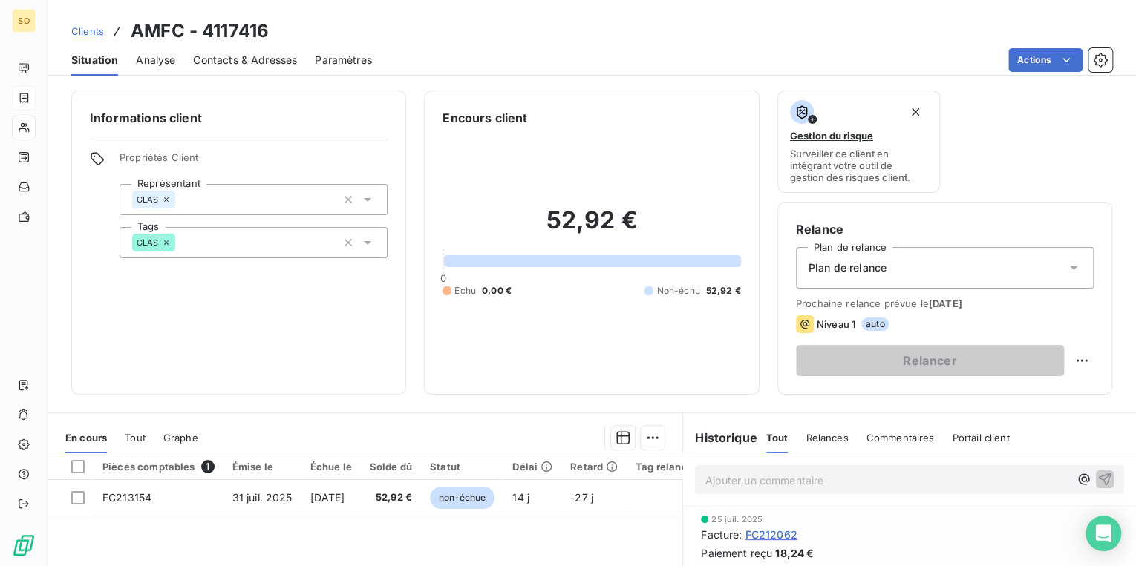
click at [787, 483] on p "Ajouter un commentaire ﻿" at bounding box center [887, 480] width 364 height 19
click at [1070, 266] on icon at bounding box center [1073, 268] width 7 height 4
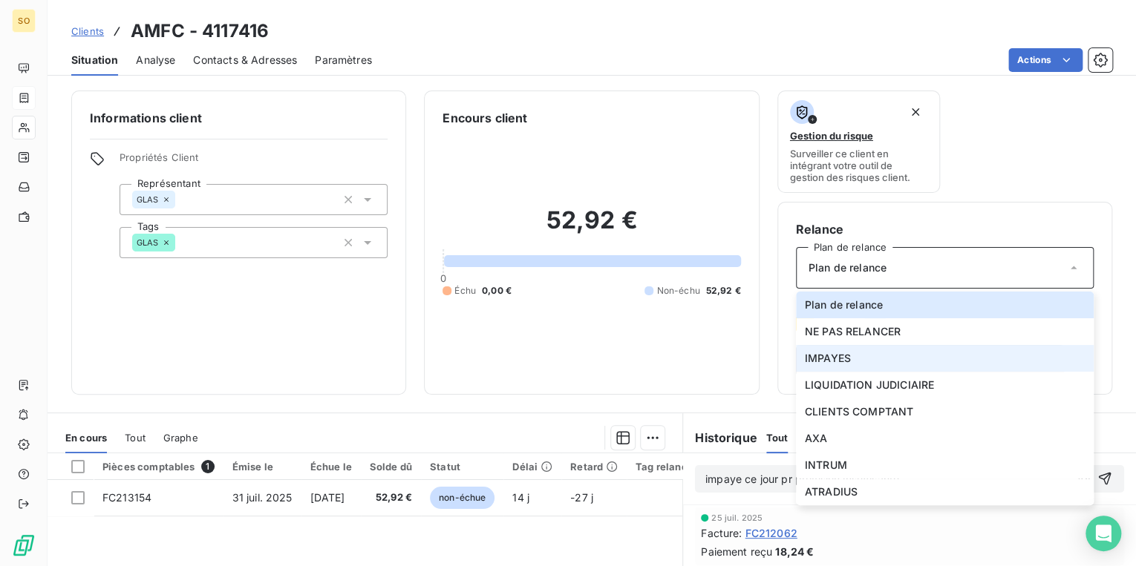
click at [842, 356] on span "IMPAYES" at bounding box center [828, 358] width 46 height 15
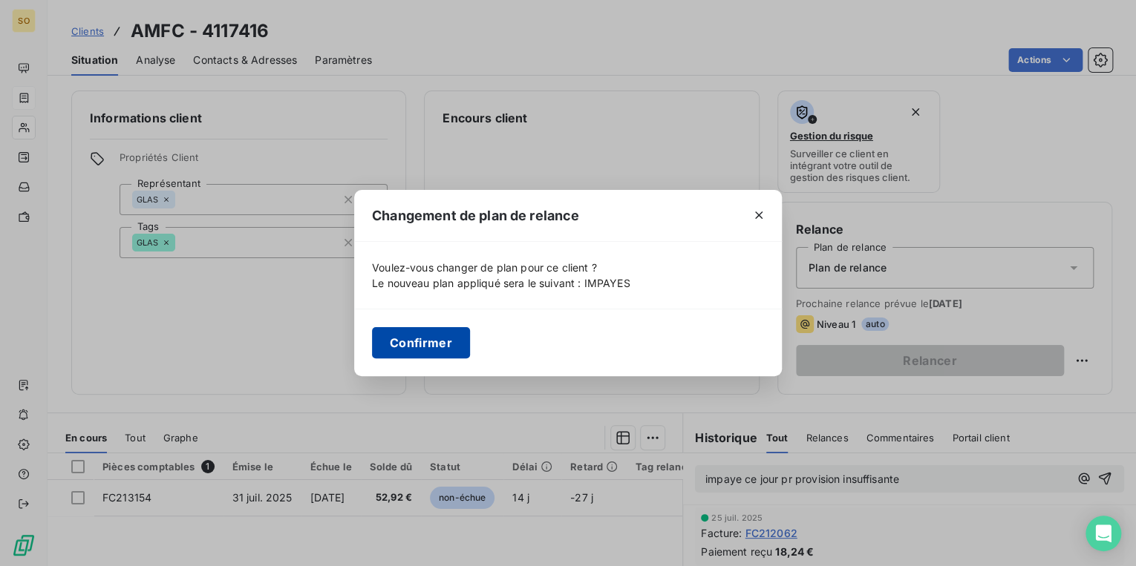
click at [445, 337] on button "Confirmer" at bounding box center [421, 342] width 98 height 31
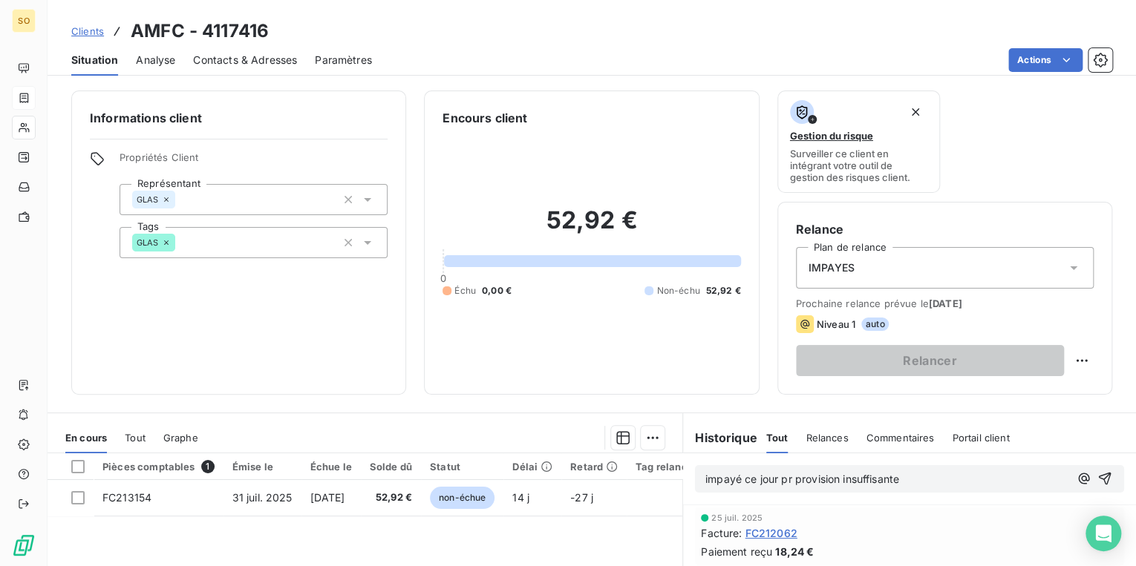
click at [921, 476] on p "impayé ce jour pr provision insuffisante" at bounding box center [887, 479] width 364 height 17
click at [260, 64] on span "Contacts & Adresses" at bounding box center [245, 60] width 104 height 15
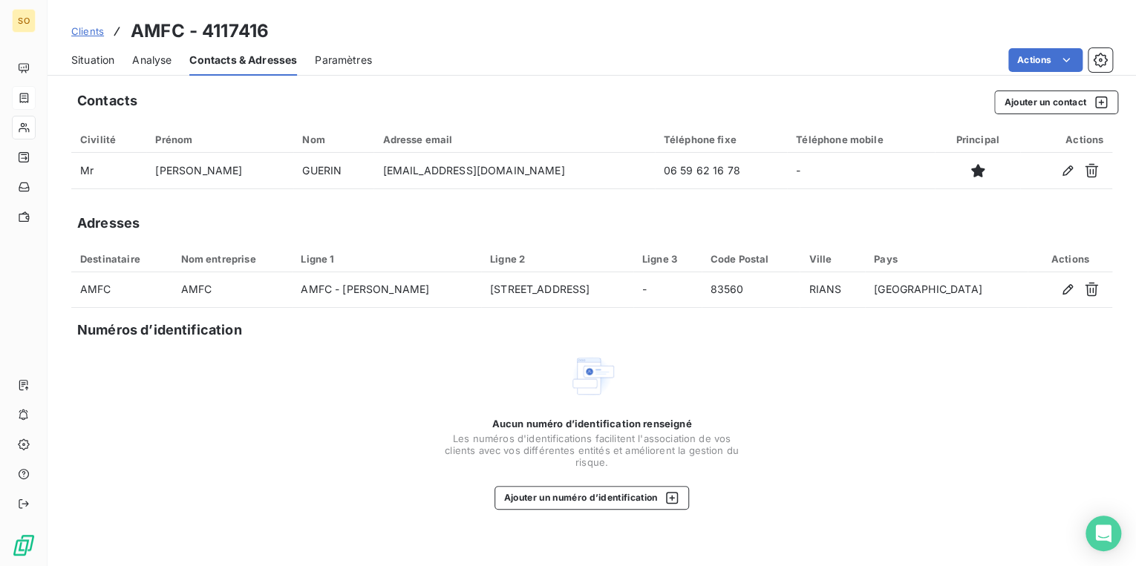
click at [97, 27] on span "Clients" at bounding box center [87, 31] width 33 height 12
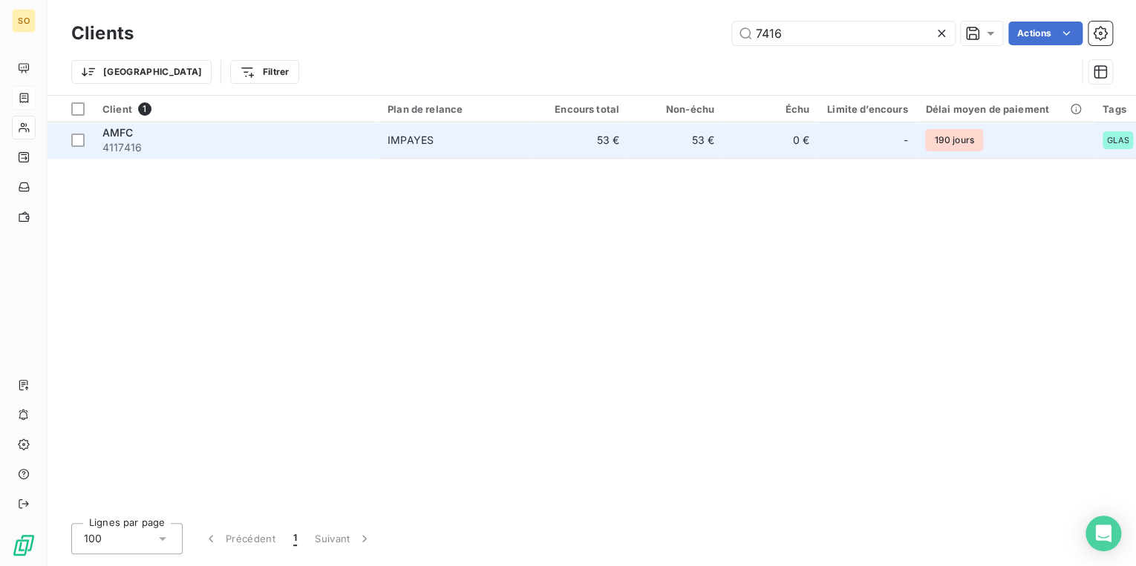
click at [128, 137] on span "AMFC" at bounding box center [117, 132] width 31 height 13
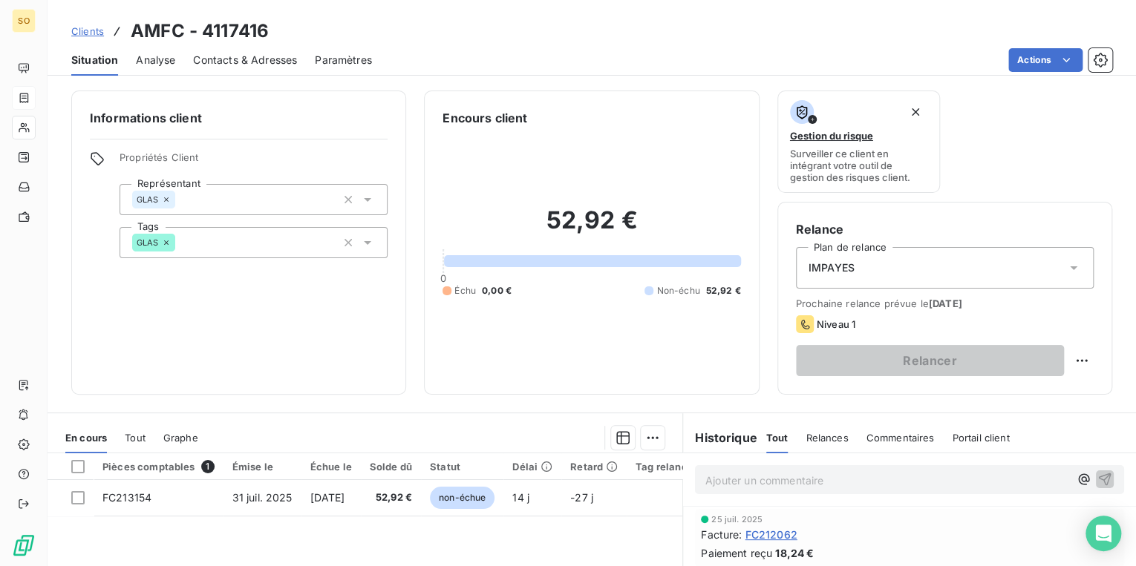
click at [279, 57] on span "Contacts & Adresses" at bounding box center [245, 60] width 104 height 15
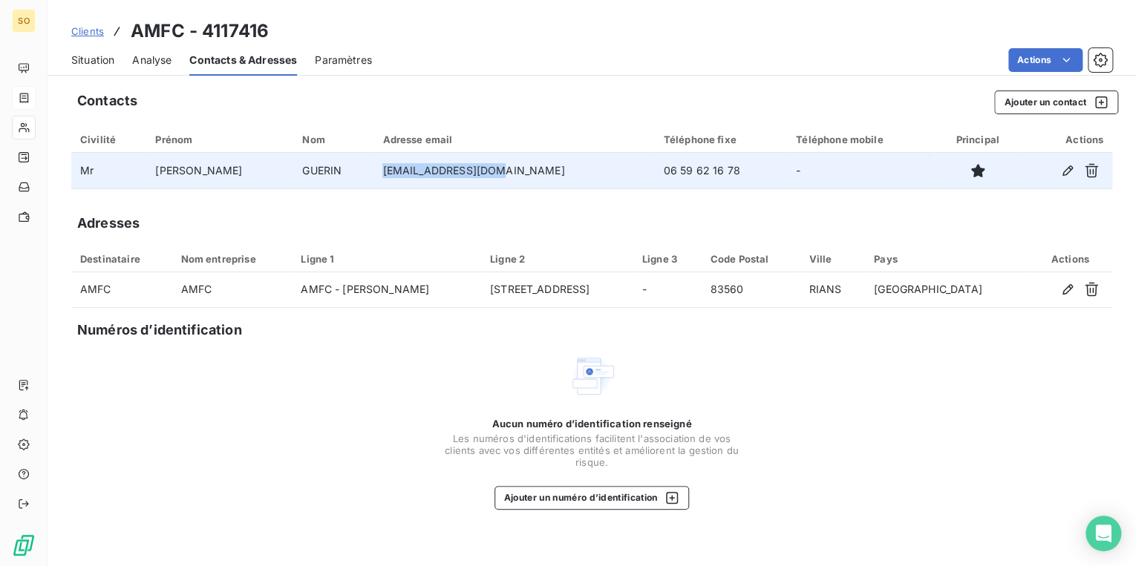
drag, startPoint x: 360, startPoint y: 168, endPoint x: 473, endPoint y: 170, distance: 112.8
click at [473, 170] on td "[EMAIL_ADDRESS][DOMAIN_NAME]" at bounding box center [513, 171] width 281 height 36
copy td "[EMAIL_ADDRESS][DOMAIN_NAME]"
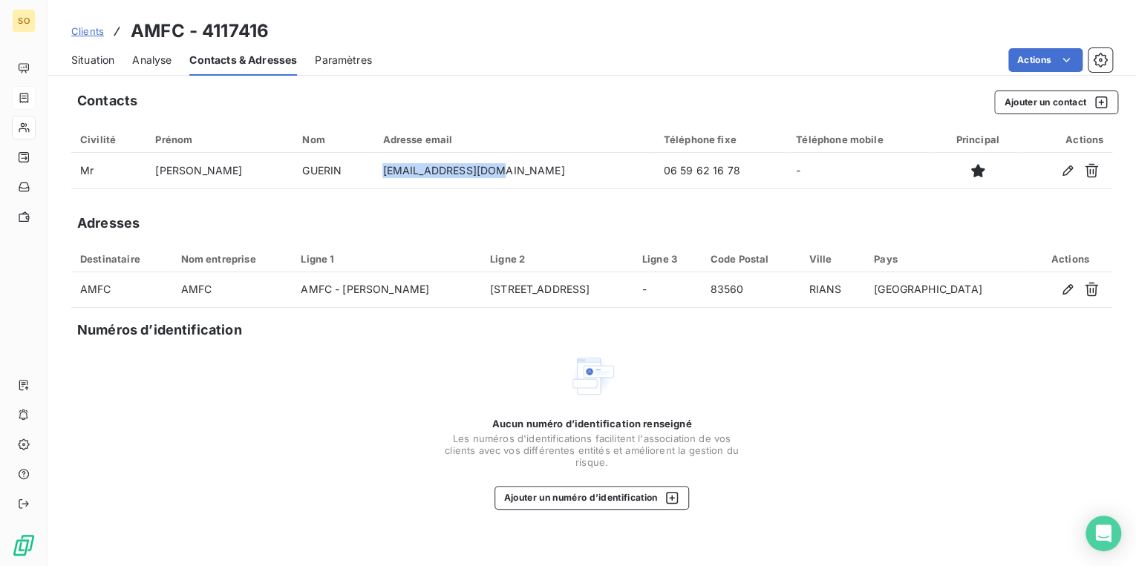
click at [89, 54] on span "Situation" at bounding box center [92, 60] width 43 height 15
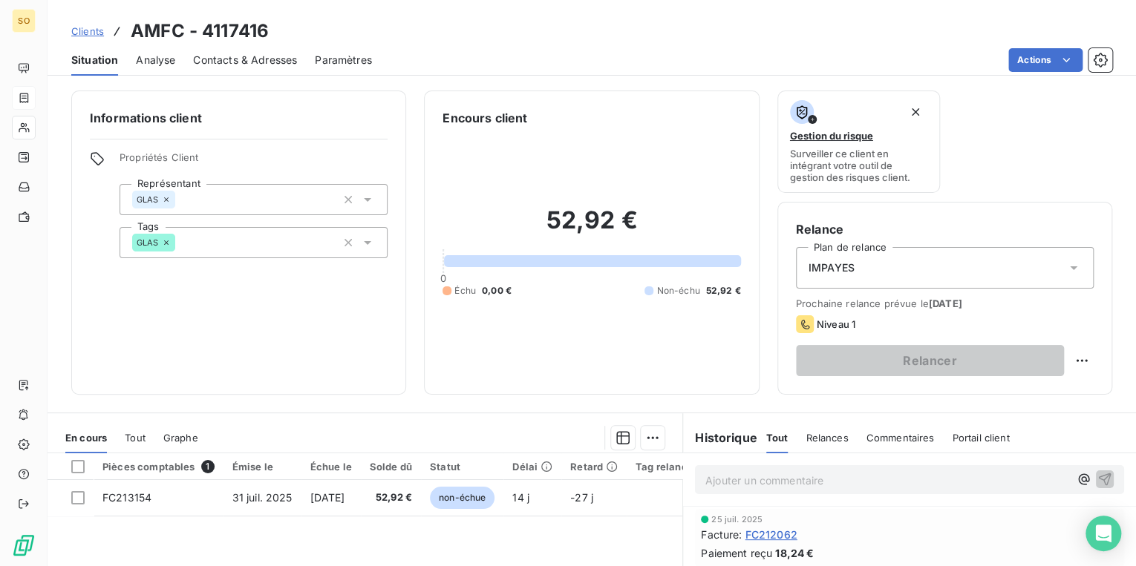
click at [136, 436] on span "Tout" at bounding box center [135, 438] width 21 height 12
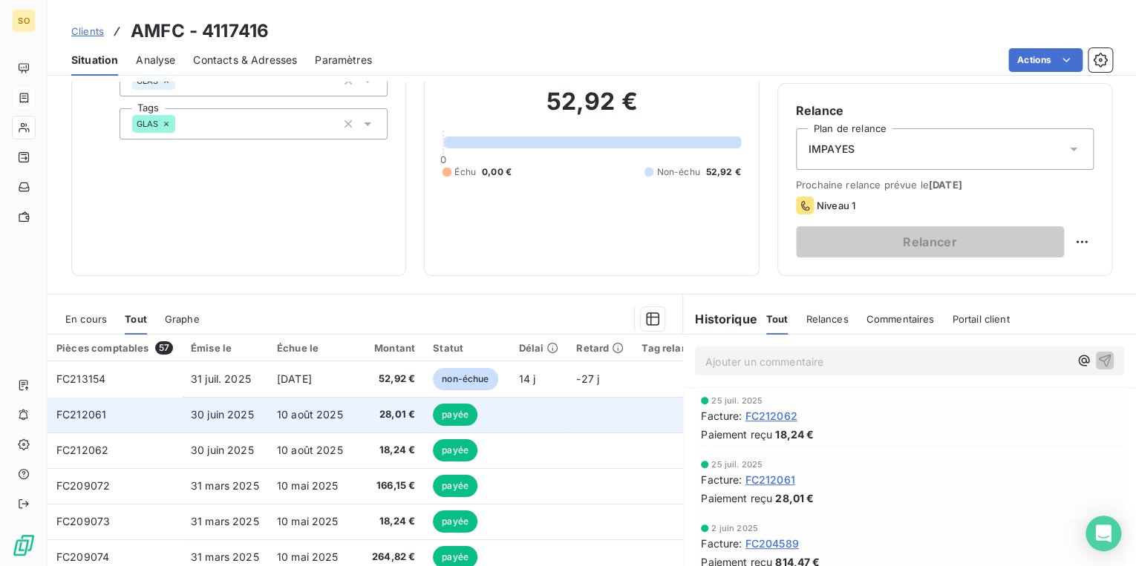
scroll to position [59, 0]
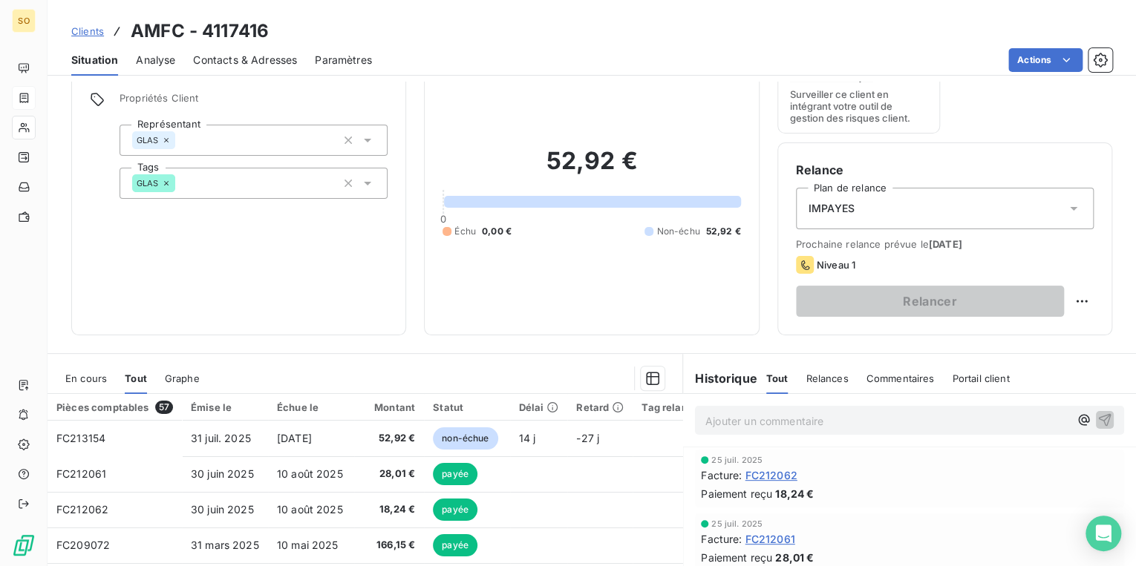
click at [92, 30] on span "Clients" at bounding box center [87, 31] width 33 height 12
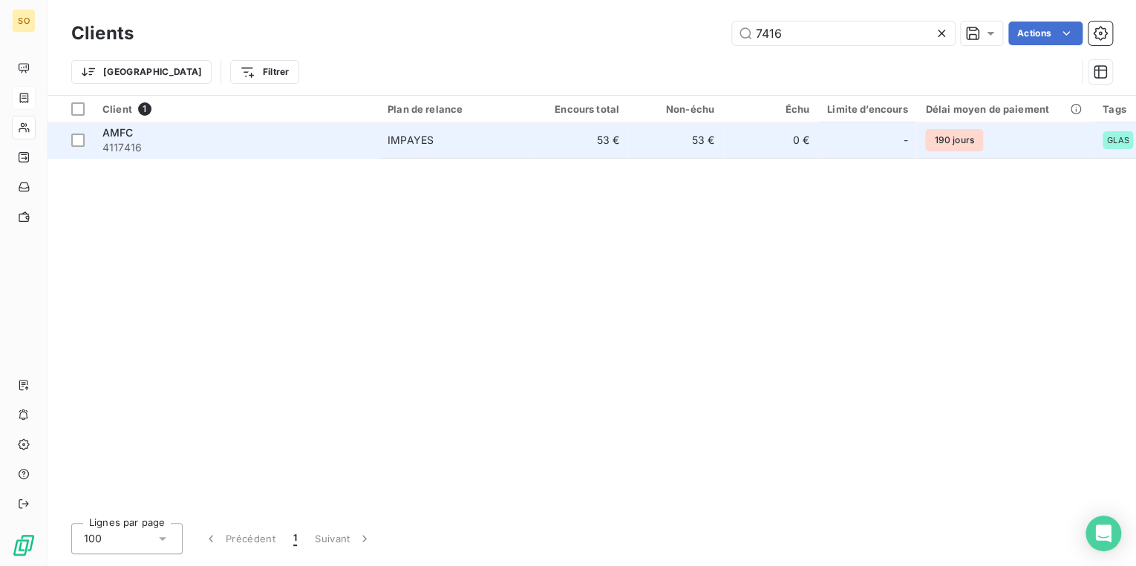
click at [533, 145] on td "53 €" at bounding box center [580, 140] width 95 height 36
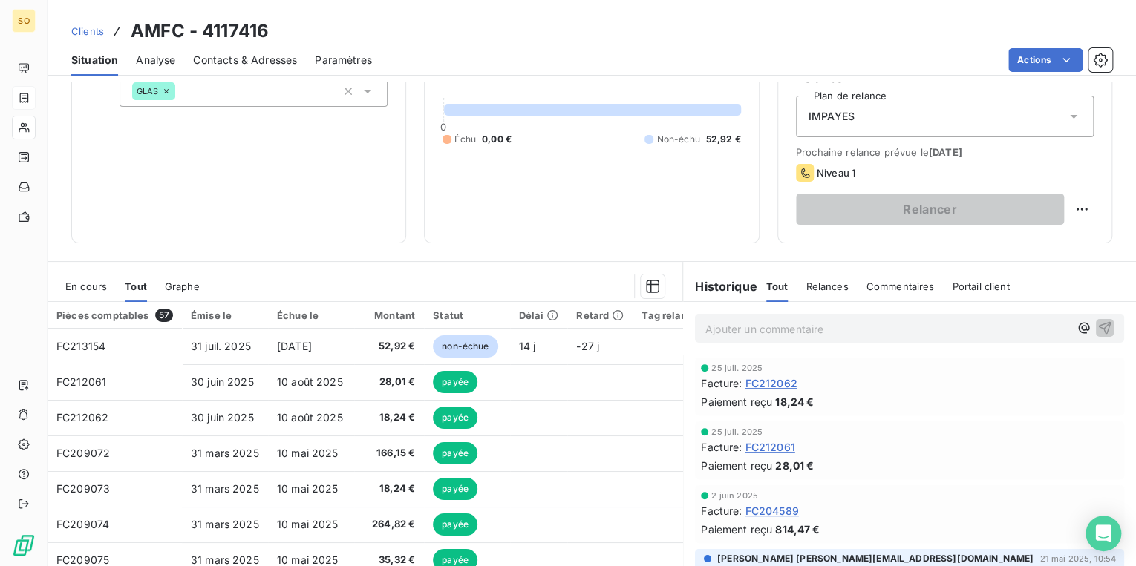
scroll to position [178, 0]
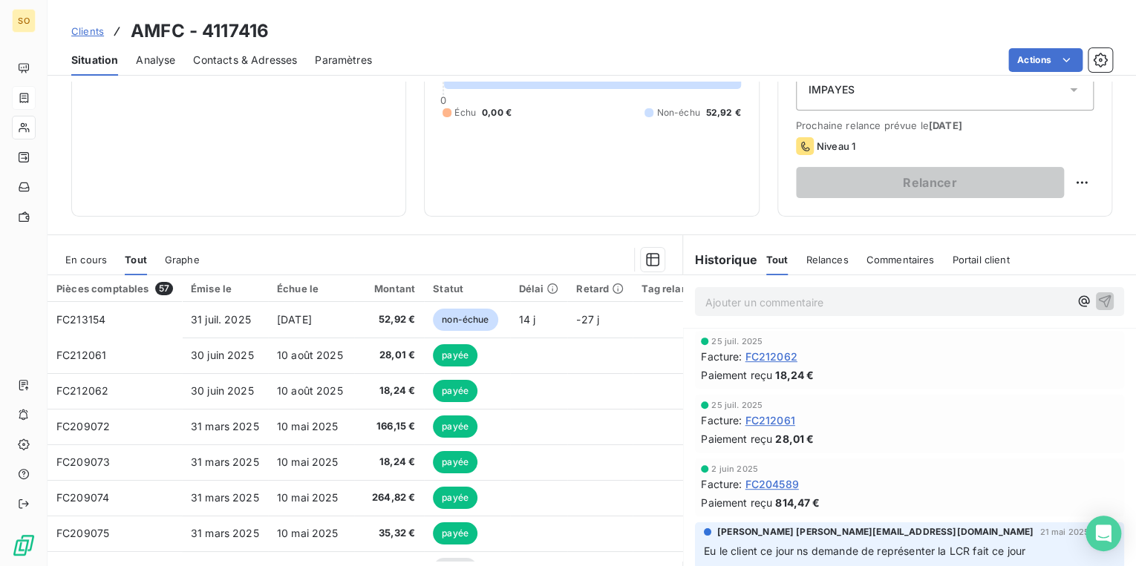
click at [240, 59] on span "Contacts & Adresses" at bounding box center [245, 60] width 104 height 15
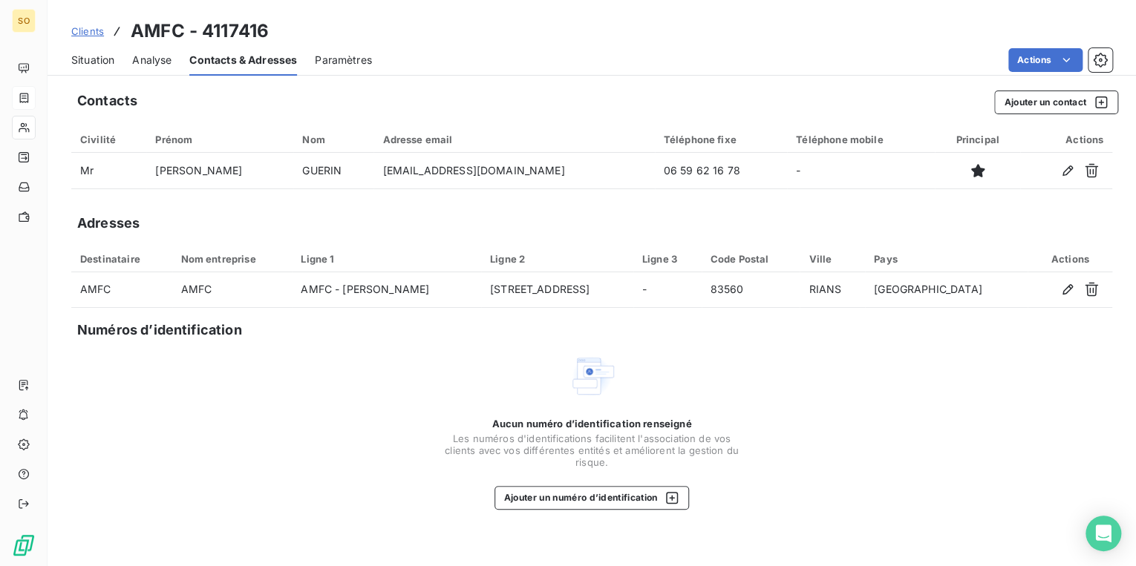
click at [98, 59] on span "Situation" at bounding box center [92, 60] width 43 height 15
